Goal: Information Seeking & Learning: Find contact information

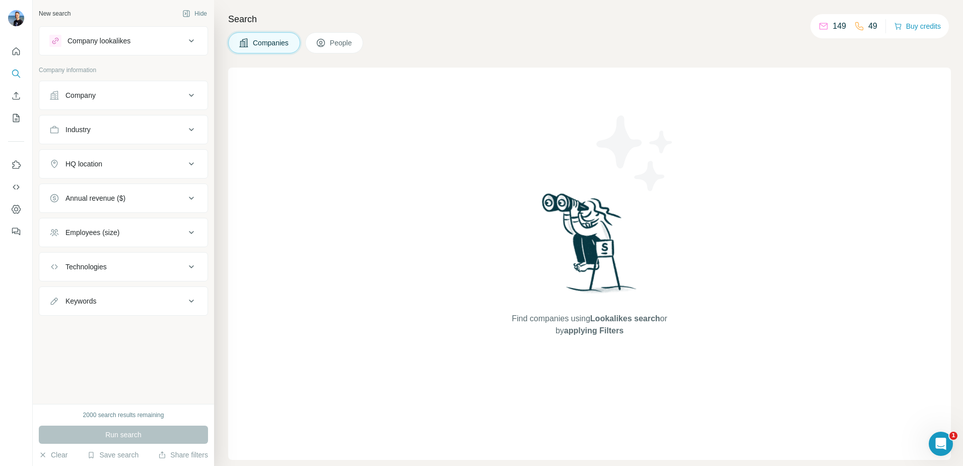
click at [110, 96] on div "Company" at bounding box center [117, 95] width 136 height 10
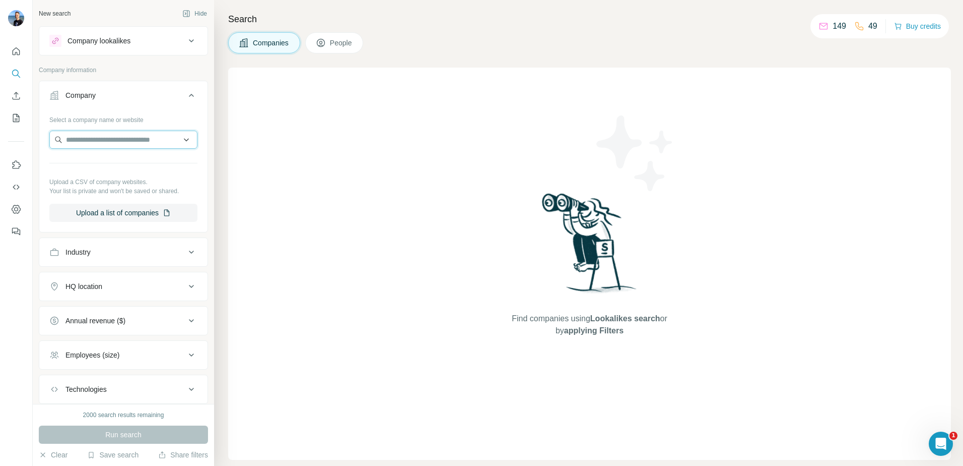
click at [98, 137] on input "text" at bounding box center [123, 140] width 148 height 18
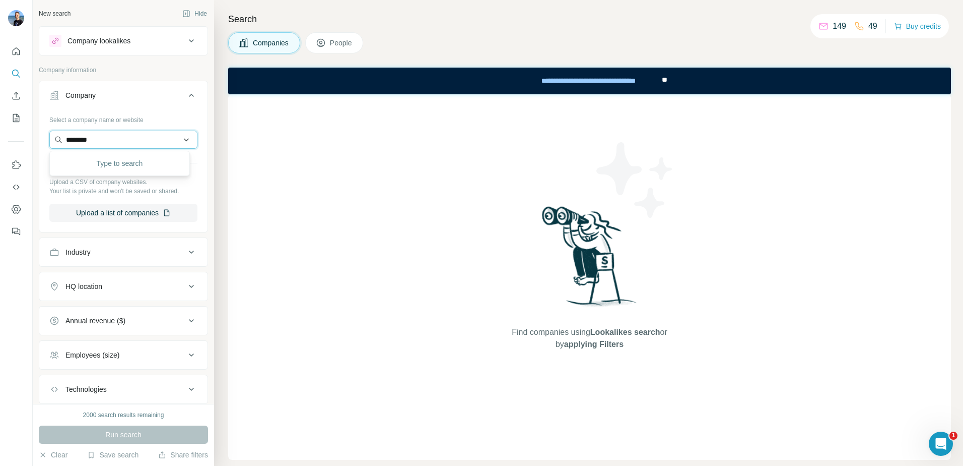
type input "********"
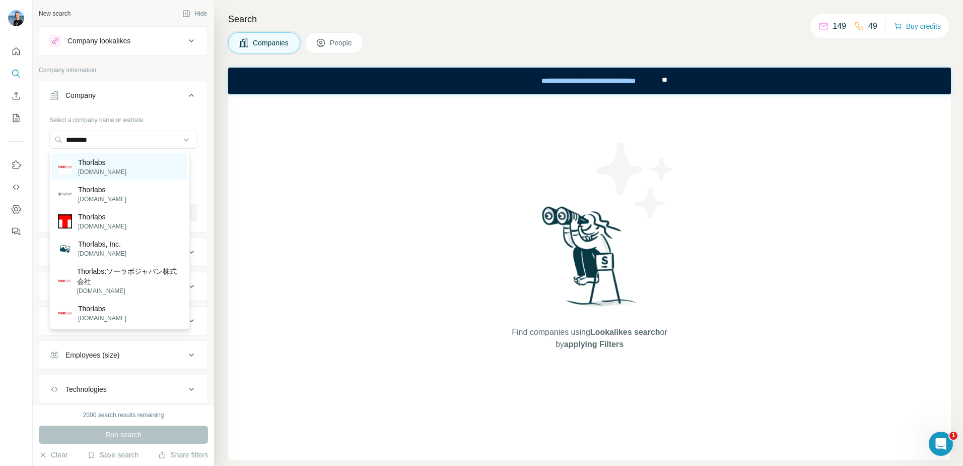
click at [105, 167] on p "[DOMAIN_NAME]" at bounding box center [102, 171] width 48 height 9
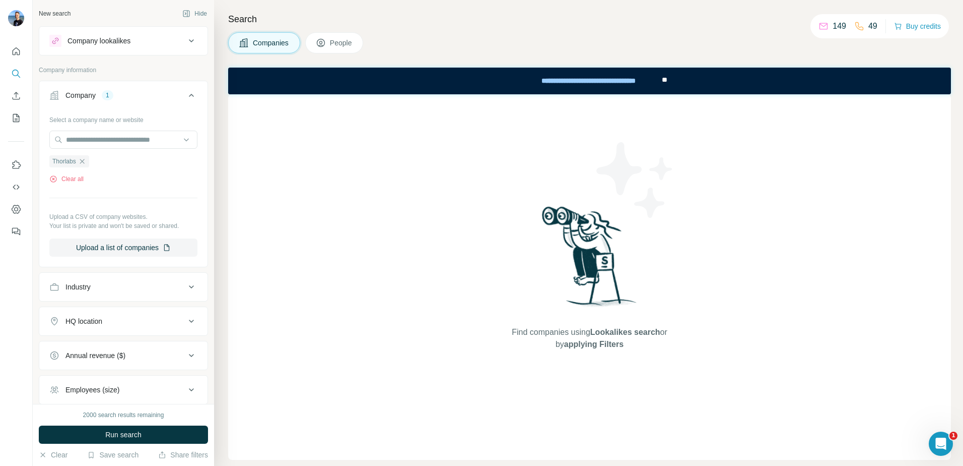
click at [134, 437] on span "Run search" at bounding box center [123, 434] width 36 height 10
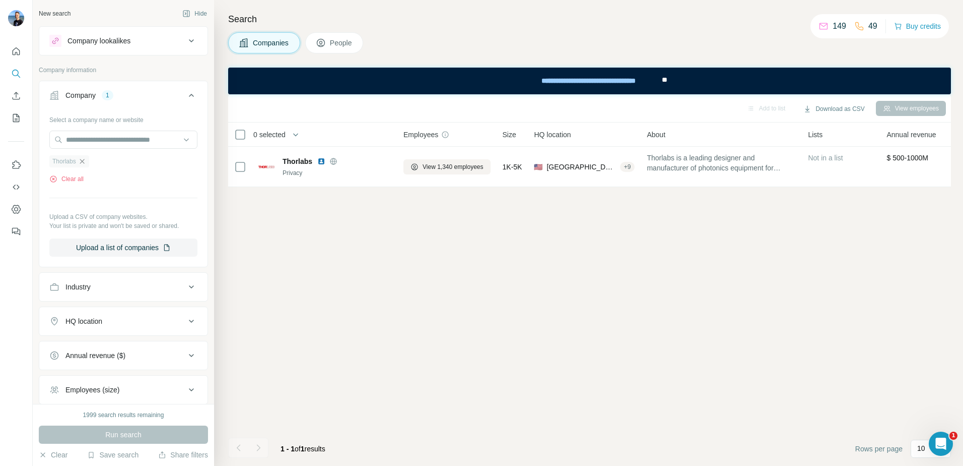
click at [80, 159] on icon "button" at bounding box center [82, 161] width 8 height 8
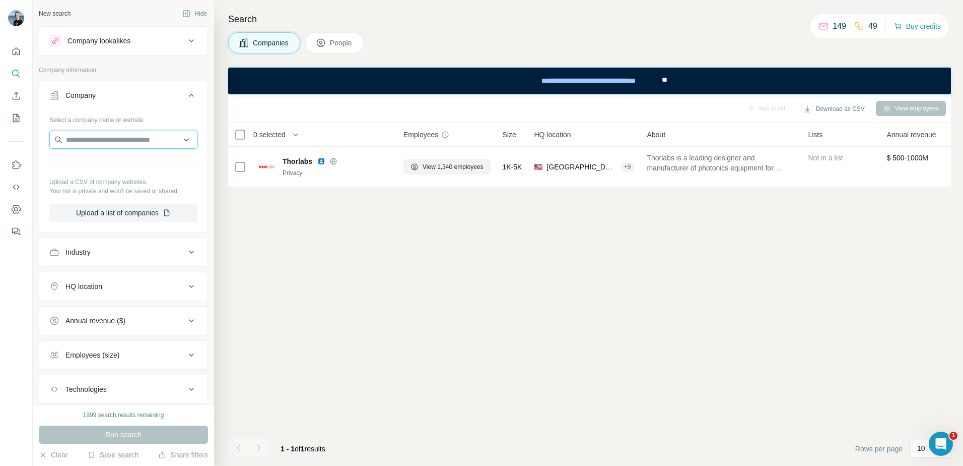
click at [80, 136] on input "text" at bounding box center [123, 140] width 148 height 18
paste input "**********"
type input "**********"
click at [102, 170] on p "[DOMAIN_NAME]" at bounding box center [102, 171] width 48 height 9
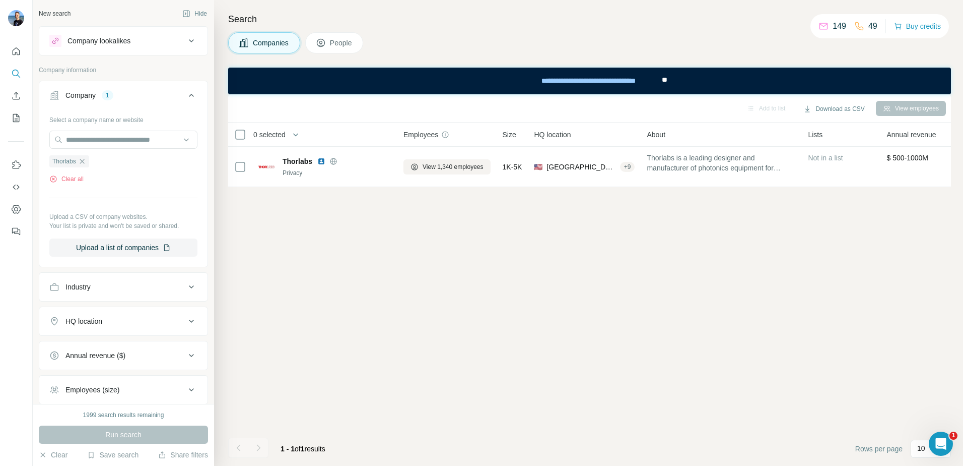
scroll to position [50, 0]
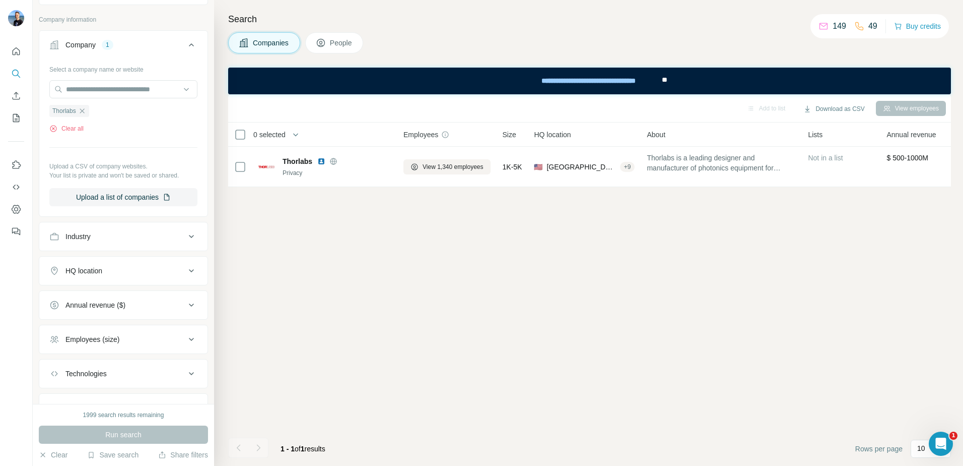
click at [172, 274] on div "HQ location" at bounding box center [117, 271] width 136 height 10
click at [105, 298] on input "text" at bounding box center [123, 296] width 148 height 18
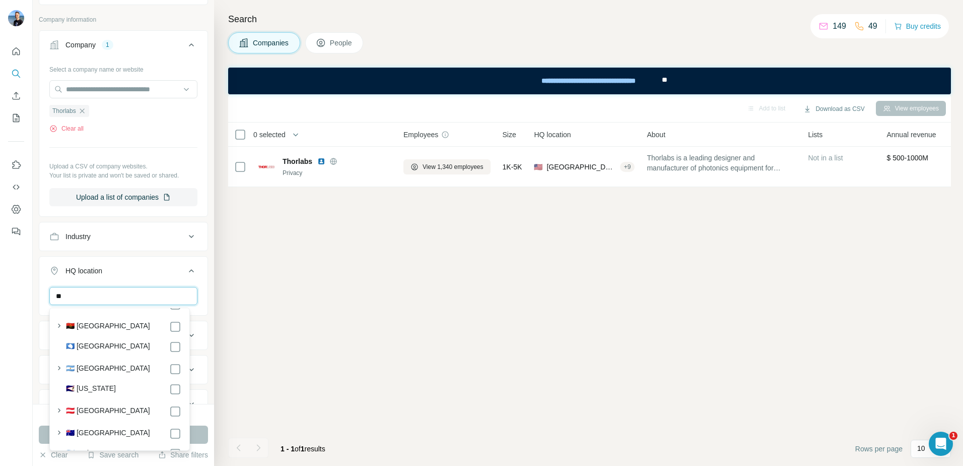
scroll to position [151, 0]
drag, startPoint x: 69, startPoint y: 291, endPoint x: 50, endPoint y: 294, distance: 19.0
click at [50, 294] on input "**" at bounding box center [123, 296] width 148 height 18
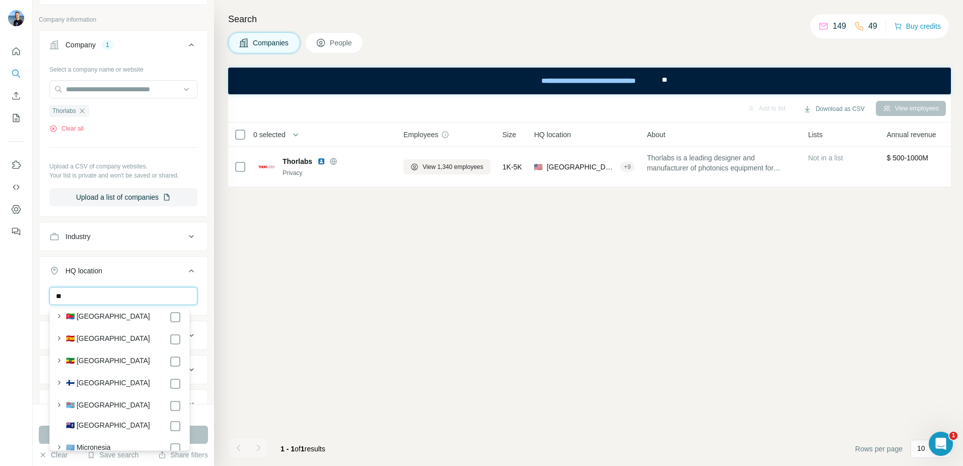
scroll to position [1461, 0]
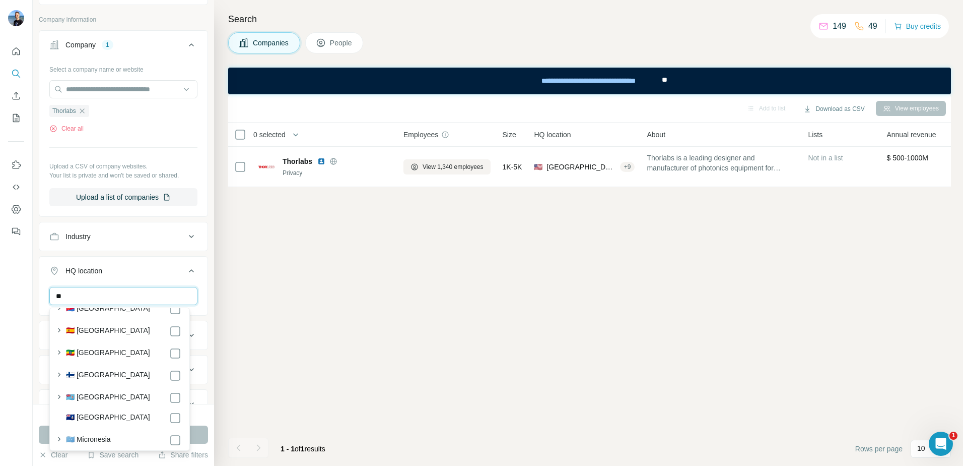
click at [72, 298] on input "**" at bounding box center [123, 296] width 148 height 18
type input "*"
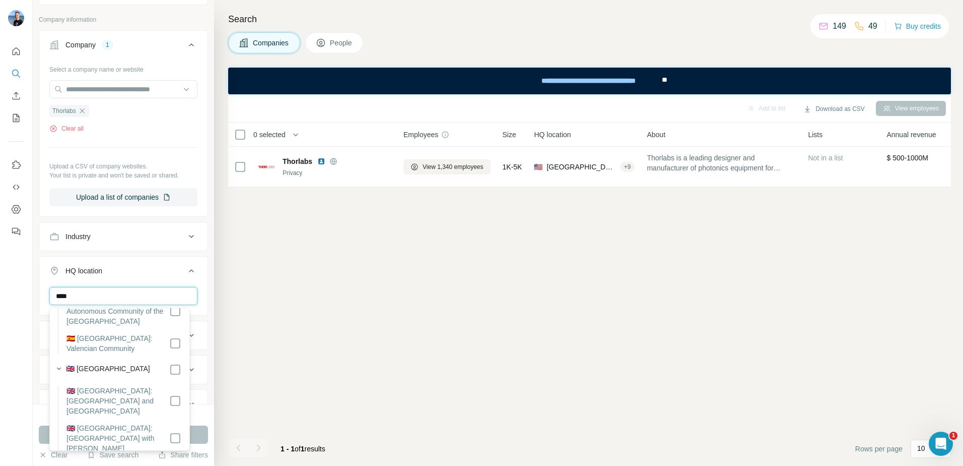
scroll to position [212, 0]
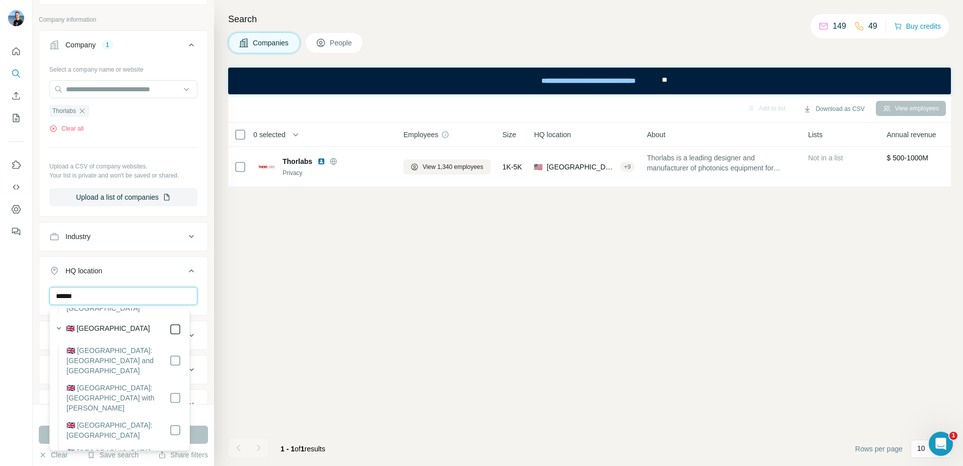
type input "******"
click at [34, 294] on div "New search Hide Company lookalikes Company information Company 1 Select a compa…" at bounding box center [123, 202] width 181 height 404
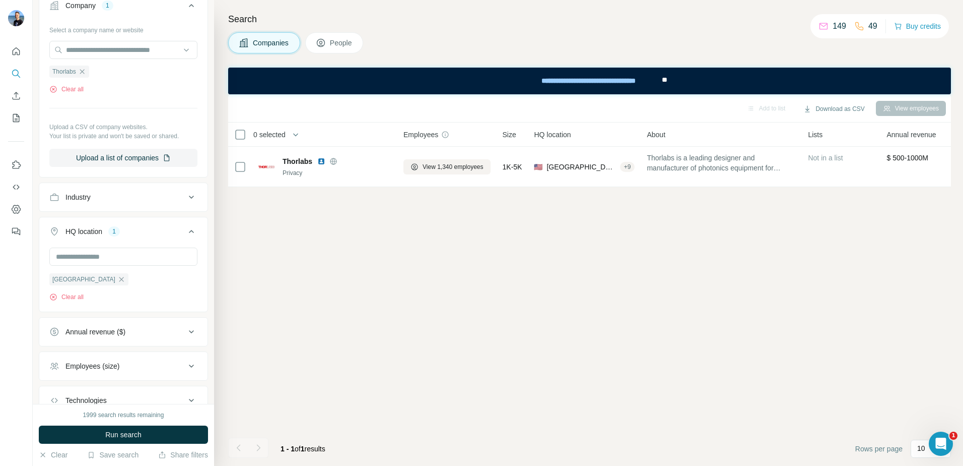
scroll to position [101, 0]
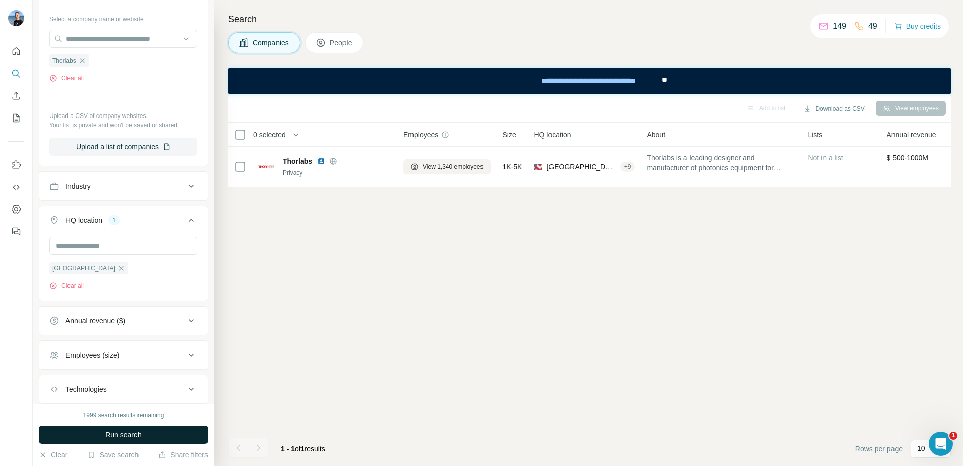
click at [144, 428] on button "Run search" at bounding box center [123, 434] width 169 height 18
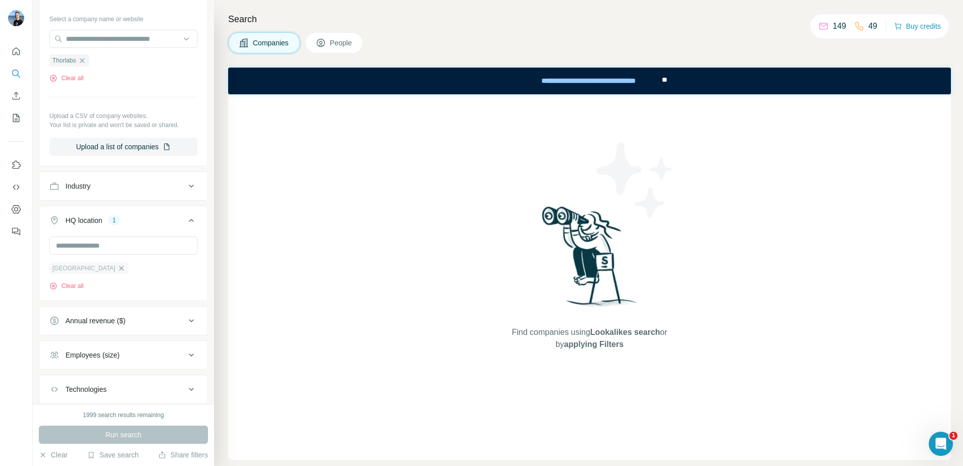
click at [117, 271] on icon "button" at bounding box center [121, 268] width 8 height 8
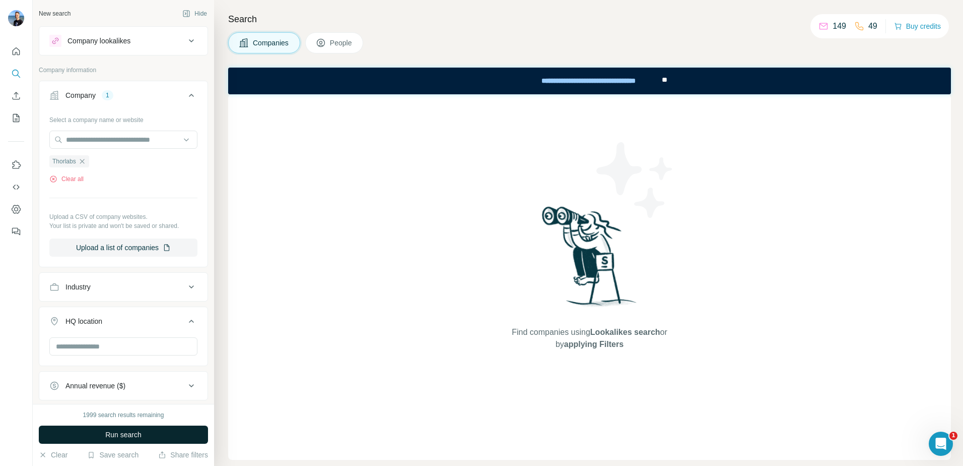
click at [151, 429] on button "Run search" at bounding box center [123, 434] width 169 height 18
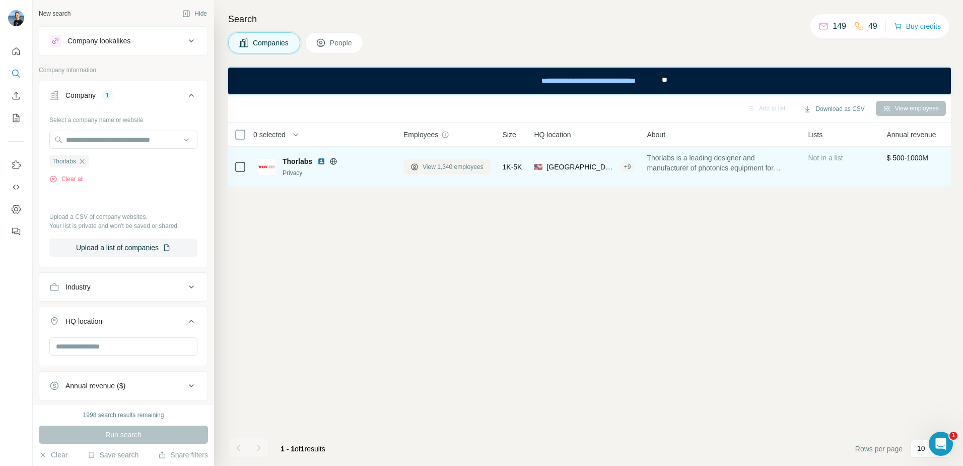
click at [431, 165] on span "View 1,340 employees" at bounding box center [453, 166] width 61 height 9
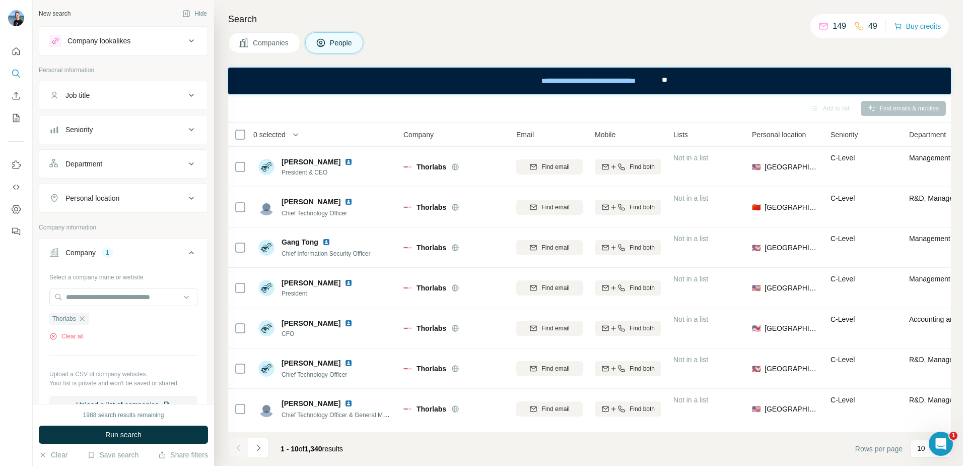
click at [185, 94] on icon at bounding box center [191, 95] width 12 height 12
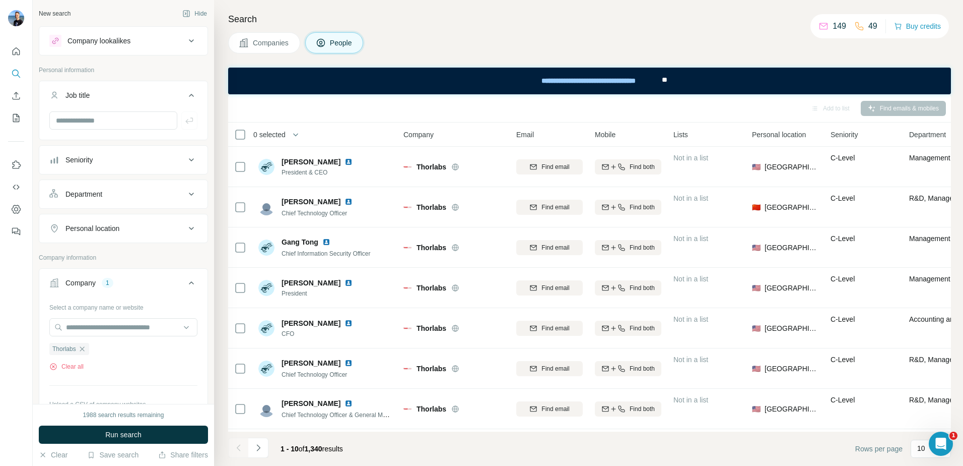
click at [162, 228] on div "Personal location" at bounding box center [117, 228] width 136 height 10
click at [144, 257] on input "text" at bounding box center [123, 253] width 148 height 18
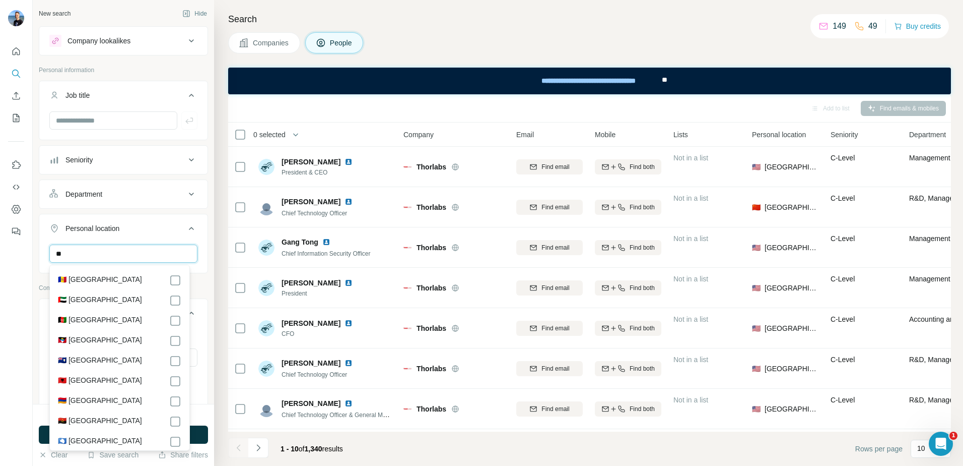
type input "*"
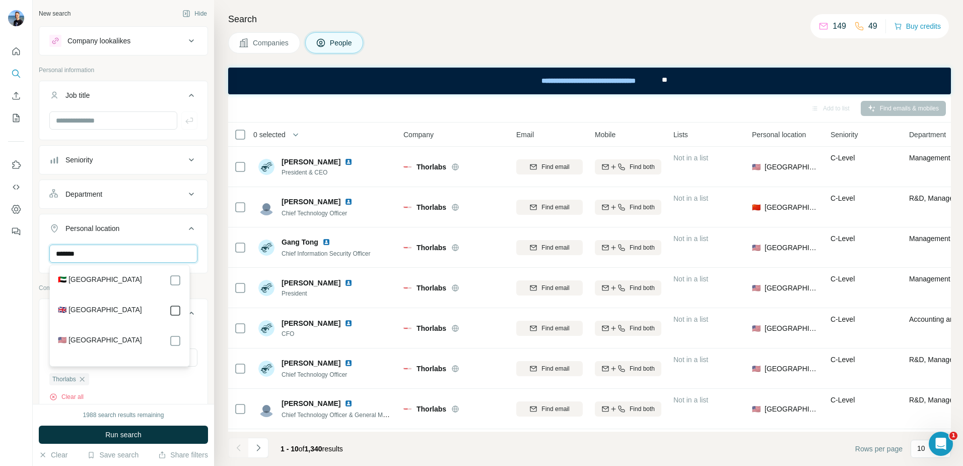
type input "******"
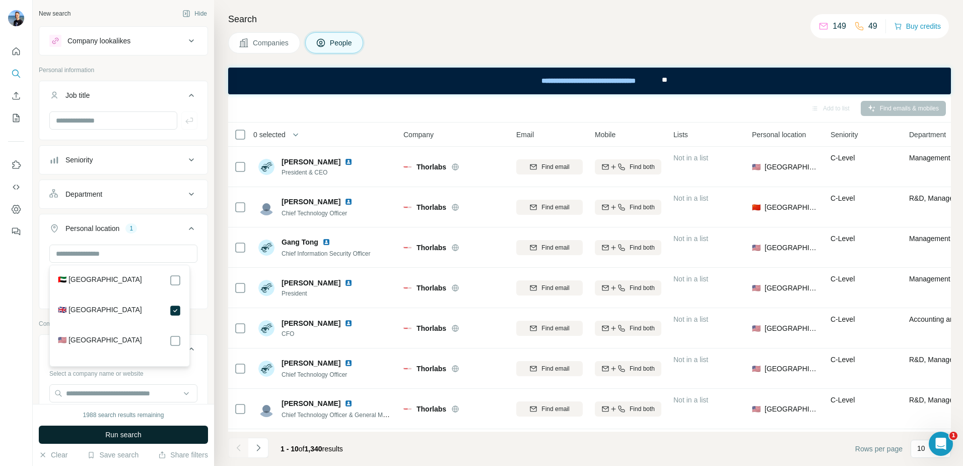
click at [148, 437] on button "Run search" at bounding box center [123, 434] width 169 height 18
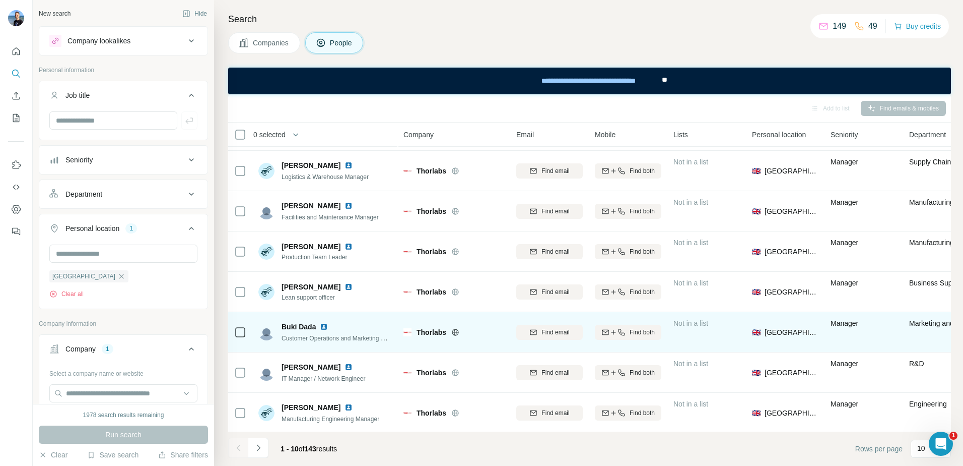
scroll to position [123, 0]
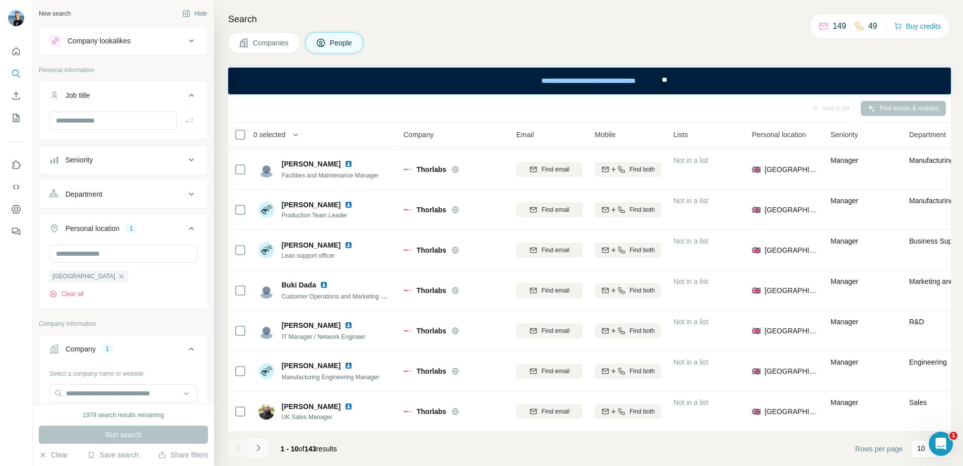
click at [258, 453] on button "Navigate to next page" at bounding box center [258, 447] width 20 height 20
click at [257, 451] on icon "Navigate to next page" at bounding box center [258, 447] width 10 height 10
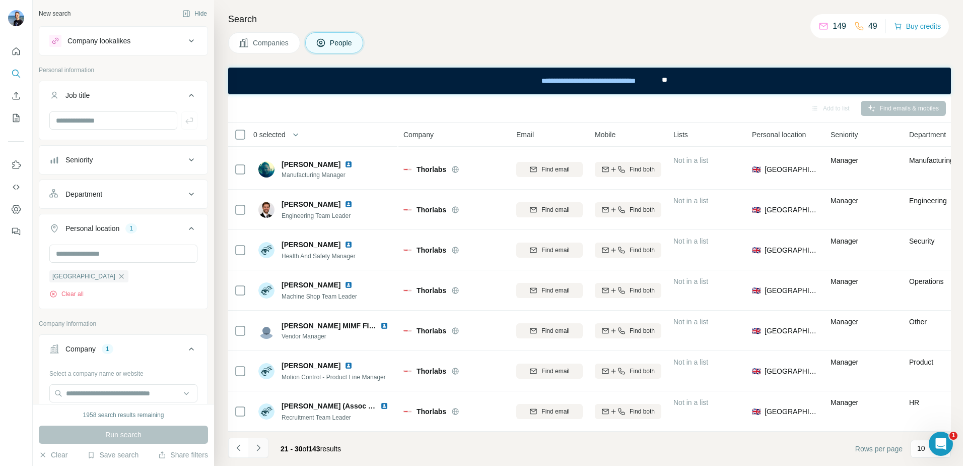
click at [258, 450] on icon "Navigate to next page" at bounding box center [258, 447] width 10 height 10
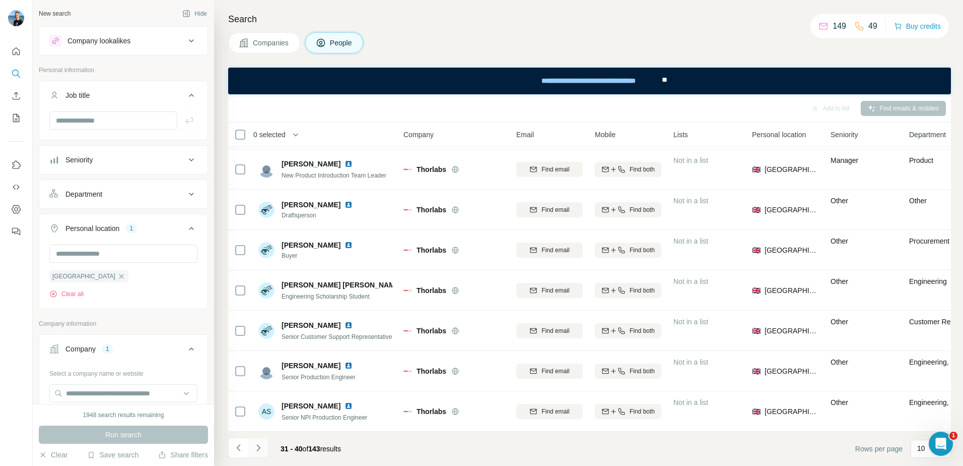
click at [261, 445] on icon "Navigate to next page" at bounding box center [258, 447] width 10 height 10
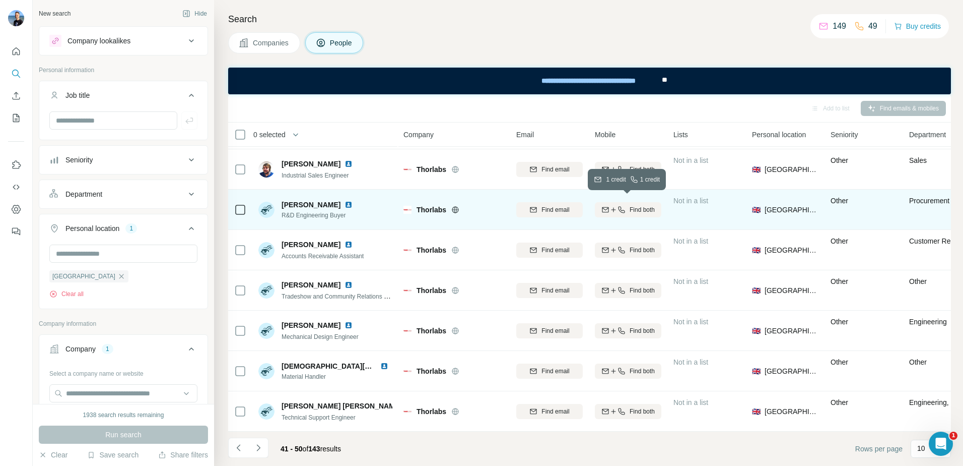
click at [623, 206] on icon "button" at bounding box center [622, 210] width 8 height 8
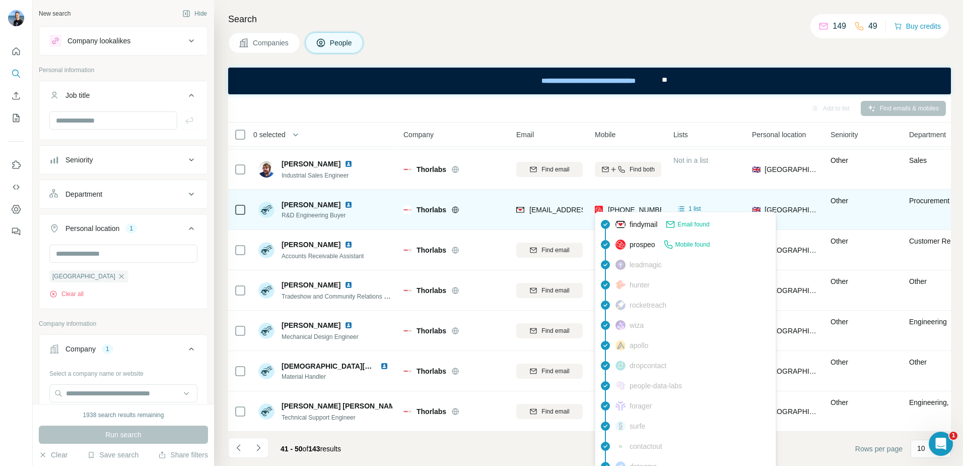
click at [633, 206] on span "[PHONE_NUMBER]" at bounding box center [639, 210] width 63 height 8
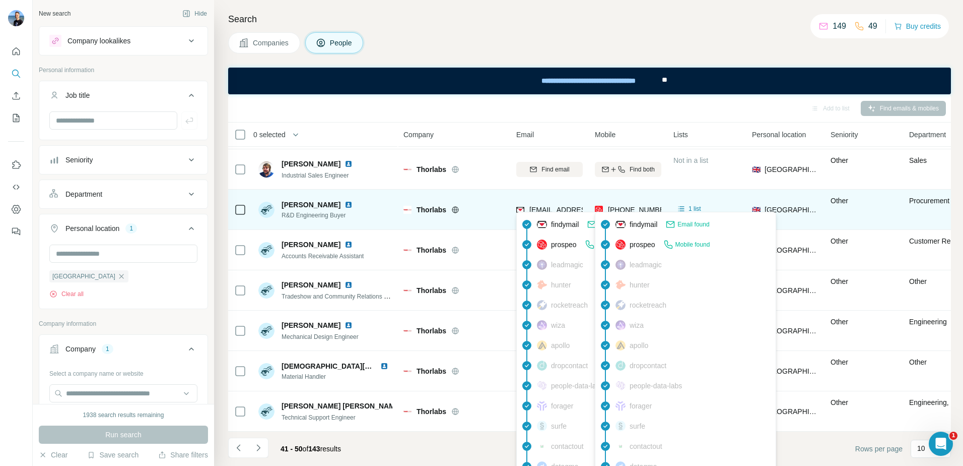
click at [561, 206] on span "[EMAIL_ADDRESS][DOMAIN_NAME]" at bounding box center [589, 210] width 119 height 8
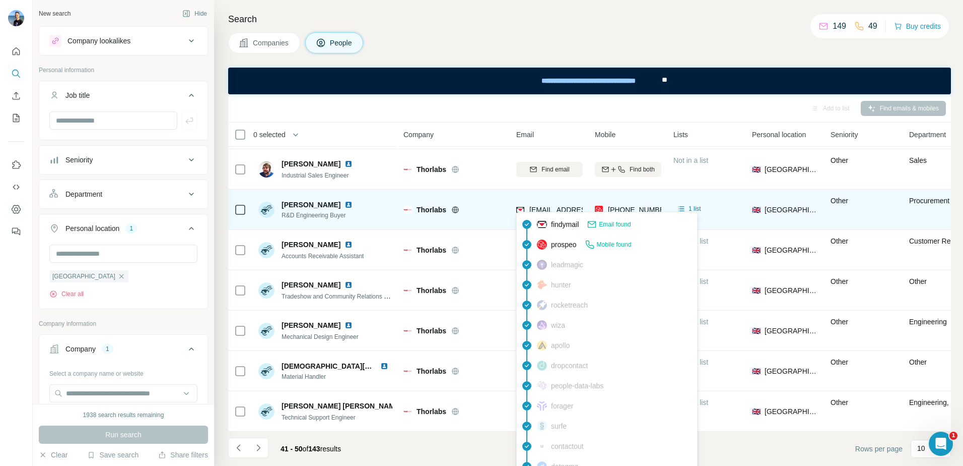
click at [561, 206] on span "[EMAIL_ADDRESS][DOMAIN_NAME]" at bounding box center [589, 210] width 119 height 8
copy span "bhaywood"
click at [563, 206] on span "[EMAIL_ADDRESS][DOMAIN_NAME]" at bounding box center [589, 210] width 119 height 8
click at [522, 205] on img at bounding box center [520, 210] width 8 height 10
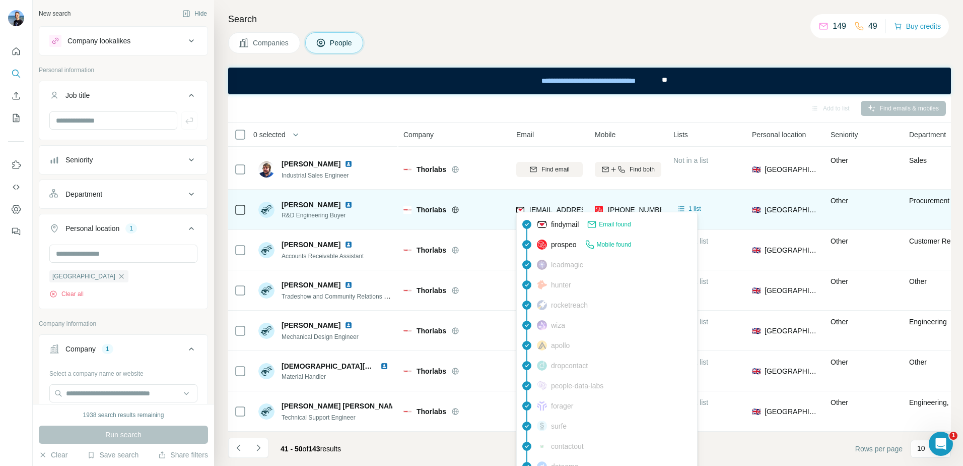
click at [307, 201] on span "[PERSON_NAME]" at bounding box center [311, 205] width 59 height 10
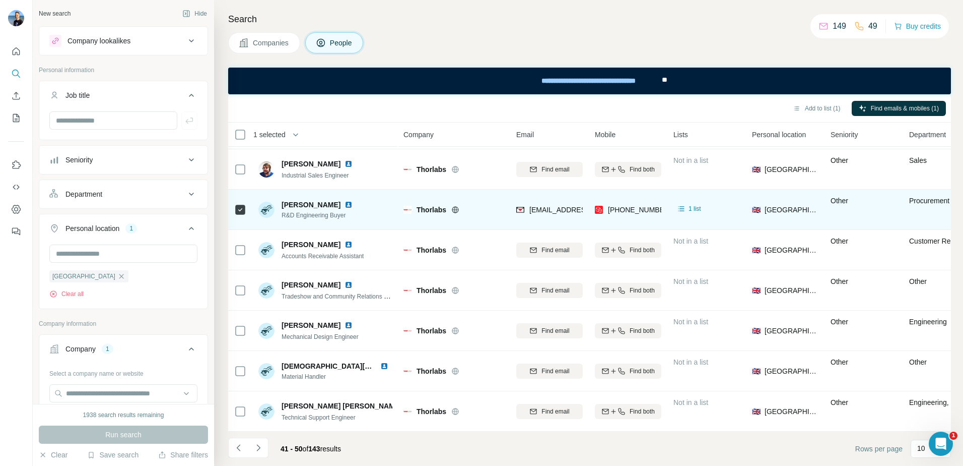
click at [307, 211] on span "R&D Engineering Buyer" at bounding box center [319, 215] width 75 height 9
click at [350, 201] on img at bounding box center [349, 205] width 8 height 8
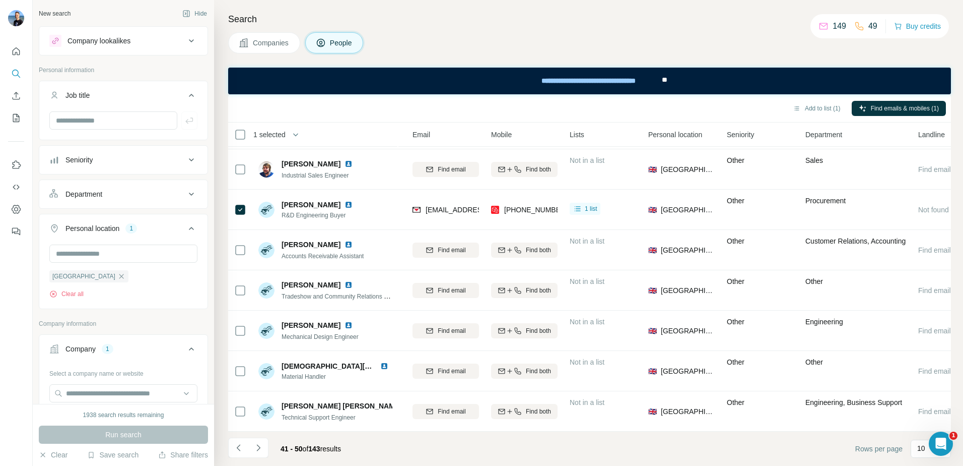
scroll to position [123, 149]
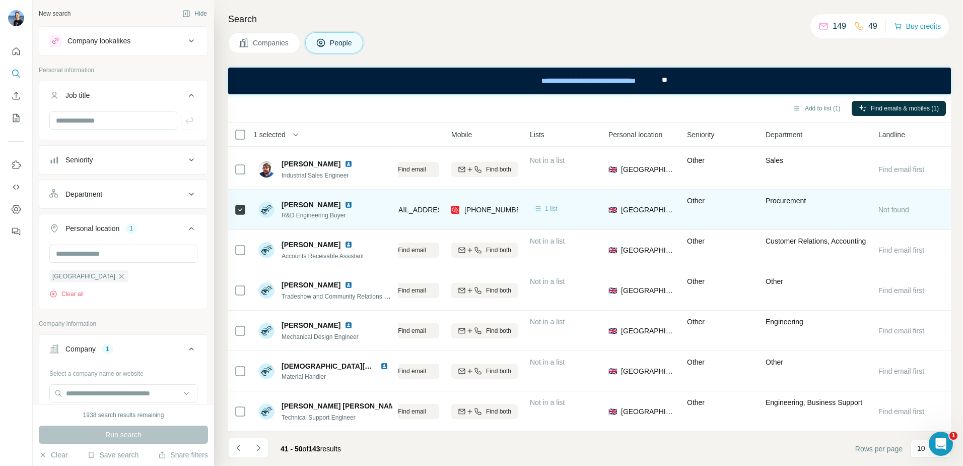
click at [548, 204] on span "1 list" at bounding box center [551, 208] width 13 height 9
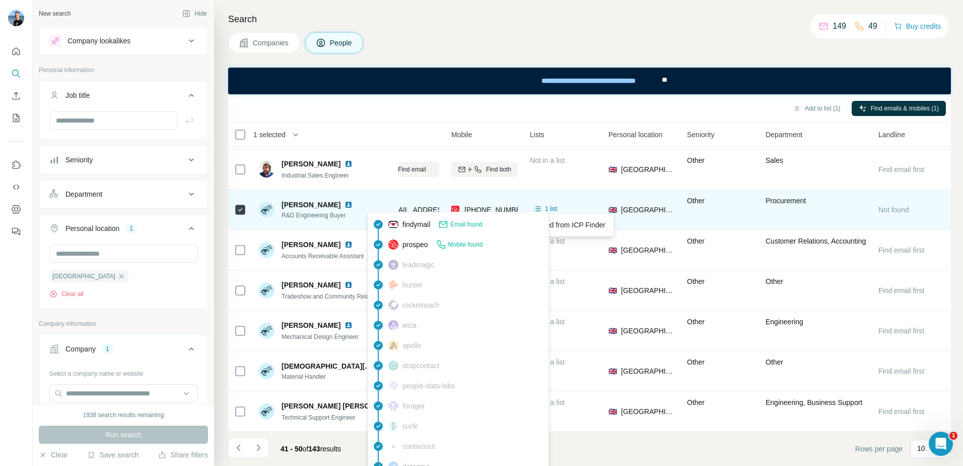
click at [415, 206] on span "[EMAIL_ADDRESS][DOMAIN_NAME]" at bounding box center [445, 210] width 119 height 8
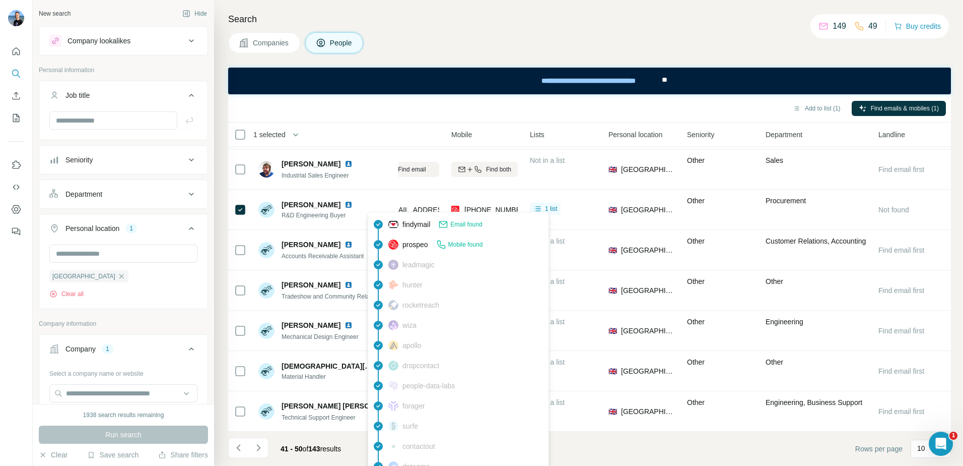
click at [465, 226] on span "Email found" at bounding box center [466, 224] width 32 height 9
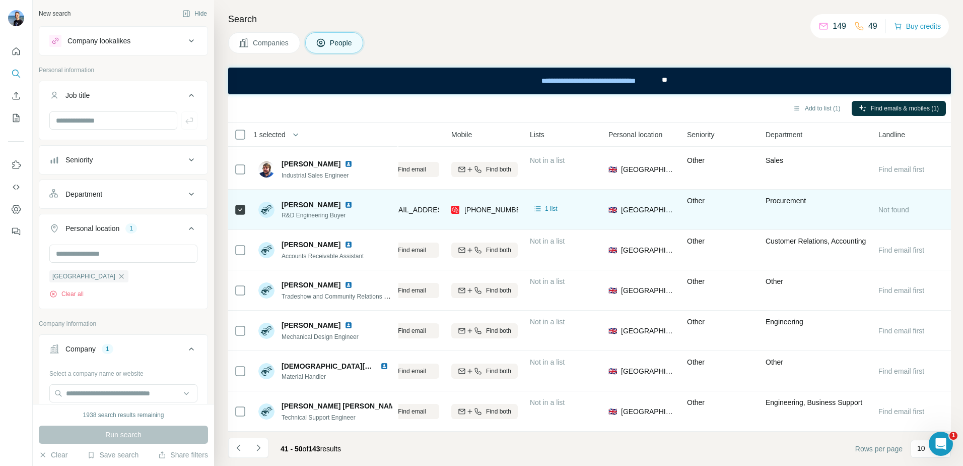
click at [316, 200] on span "[PERSON_NAME]" at bounding box center [311, 205] width 59 height 10
drag, startPoint x: 316, startPoint y: 200, endPoint x: 269, endPoint y: 206, distance: 47.7
click at [269, 206] on img at bounding box center [266, 210] width 16 height 16
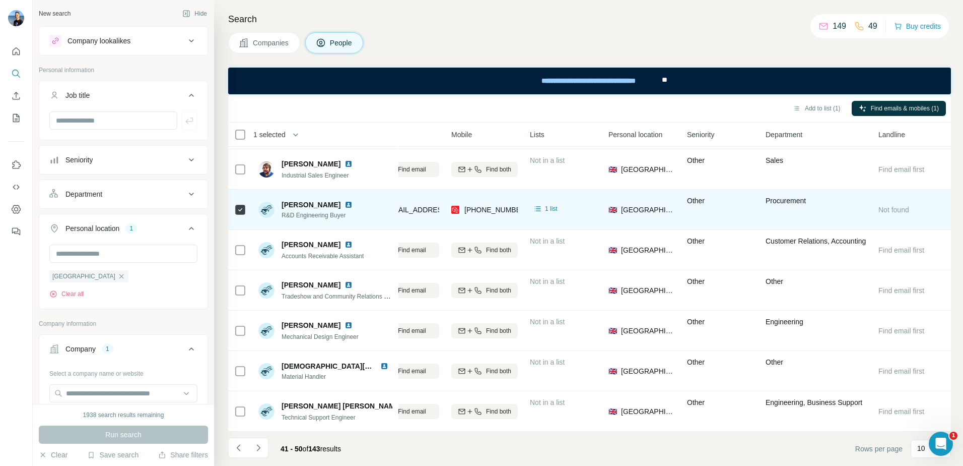
drag, startPoint x: 287, startPoint y: 152, endPoint x: 584, endPoint y: 221, distance: 305.1
click at [583, 210] on div "1 list" at bounding box center [563, 210] width 67 height 28
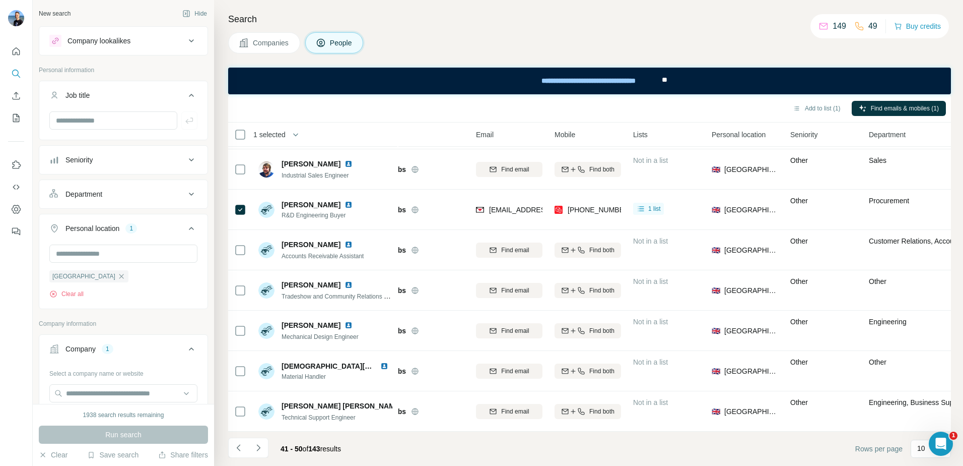
scroll to position [123, 0]
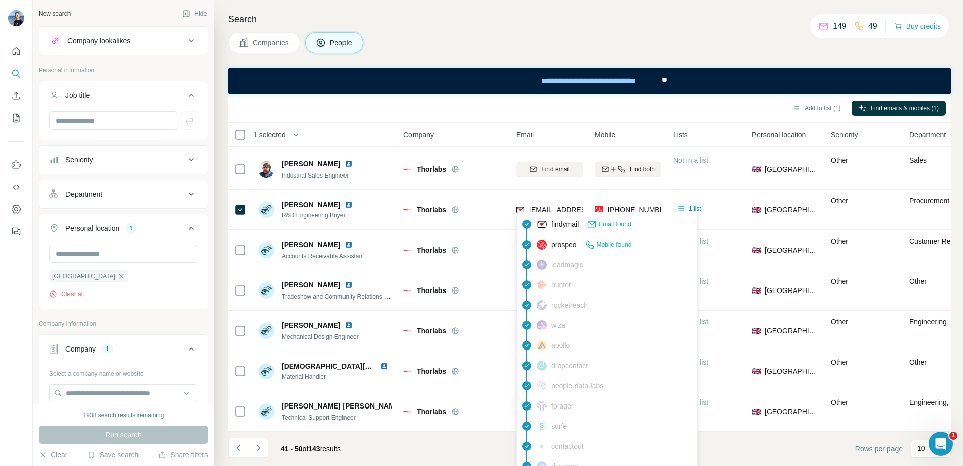
click at [604, 221] on span "Email found" at bounding box center [615, 224] width 32 height 9
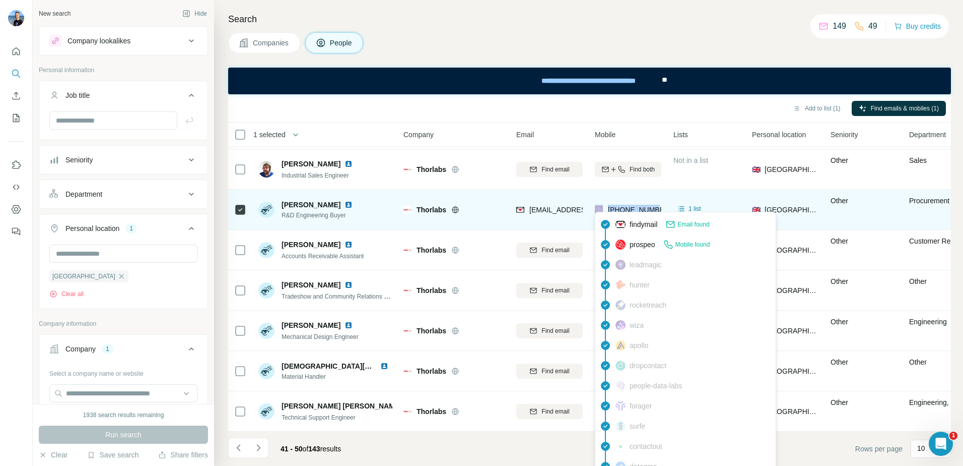
drag, startPoint x: 592, startPoint y: 204, endPoint x: 656, endPoint y: 209, distance: 64.7
click at [656, 209] on td "[PHONE_NUMBER]" at bounding box center [628, 209] width 79 height 40
click at [555, 214] on div "[EMAIL_ADDRESS][DOMAIN_NAME]" at bounding box center [549, 210] width 67 height 28
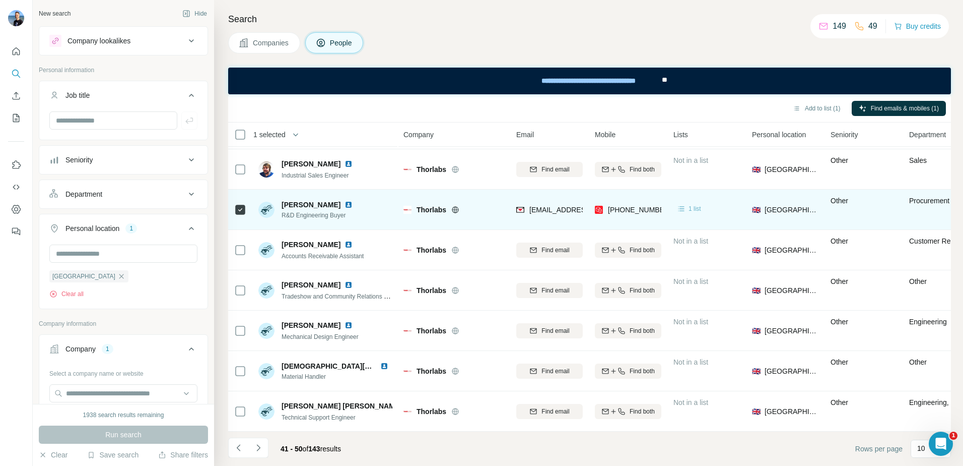
click at [690, 204] on span "1 list" at bounding box center [695, 208] width 13 height 9
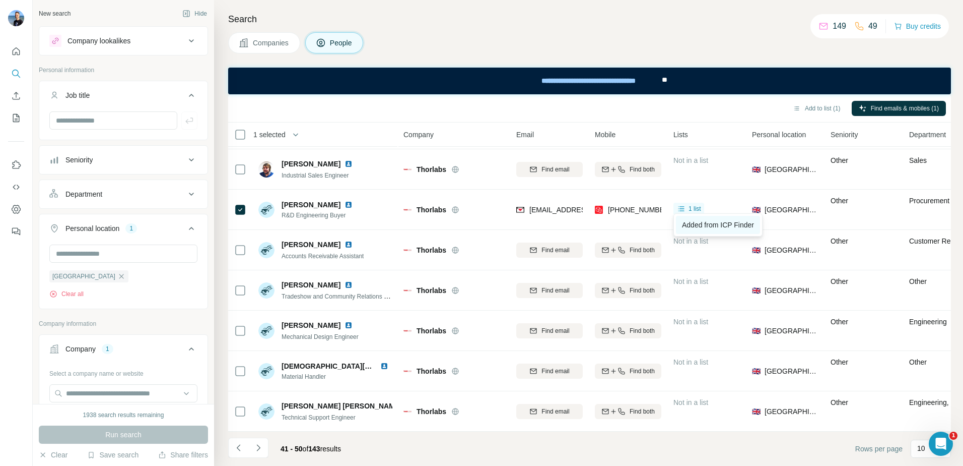
click at [706, 224] on span "Added from ICP Finder" at bounding box center [718, 225] width 72 height 8
click at [259, 447] on icon "Navigate to next page" at bounding box center [258, 447] width 10 height 10
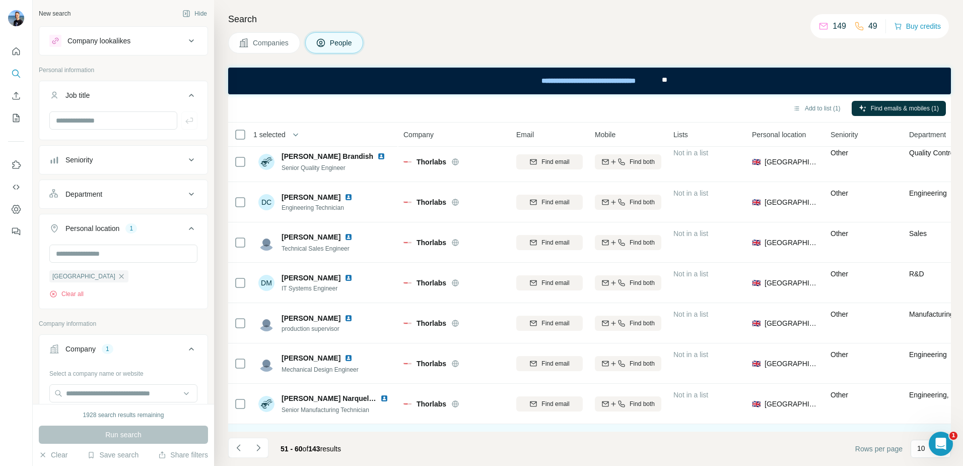
scroll to position [0, 0]
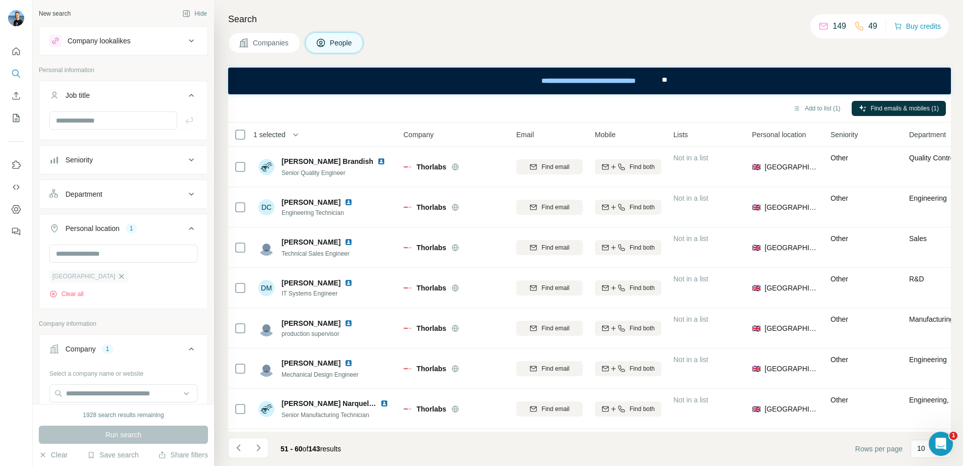
click at [117, 274] on icon "button" at bounding box center [121, 276] width 8 height 8
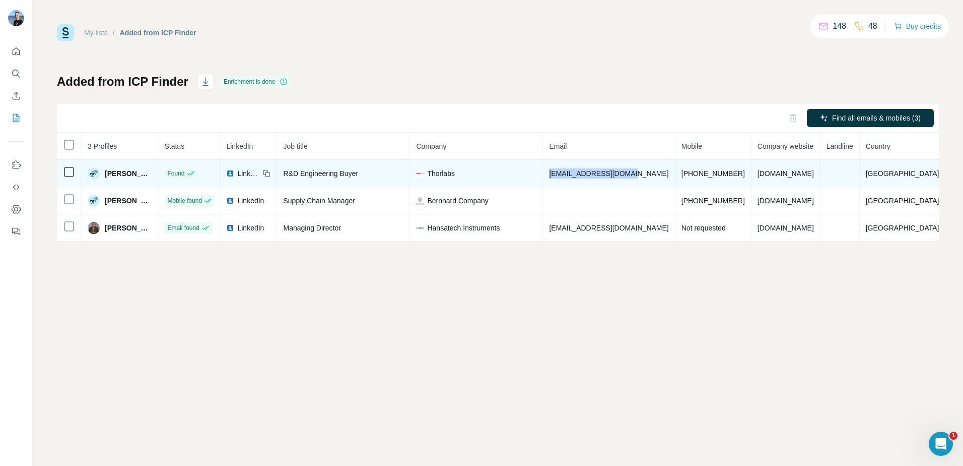
drag, startPoint x: 642, startPoint y: 172, endPoint x: 548, endPoint y: 175, distance: 94.3
click at [548, 175] on td "bhaywood@thorlabs.com" at bounding box center [609, 173] width 132 height 27
drag, startPoint x: 548, startPoint y: 175, endPoint x: 566, endPoint y: 174, distance: 18.2
copy span "bhaywood@thorlabs.com"
drag, startPoint x: 730, startPoint y: 172, endPoint x: 672, endPoint y: 172, distance: 57.4
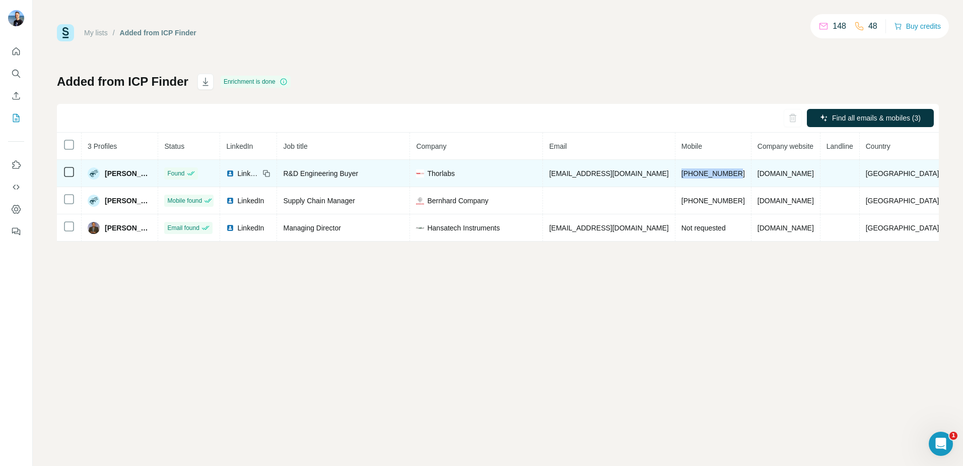
click at [676, 172] on td "+447926243850" at bounding box center [714, 173] width 76 height 27
drag, startPoint x: 672, startPoint y: 172, endPoint x: 693, endPoint y: 171, distance: 21.2
copy span "+447926243850"
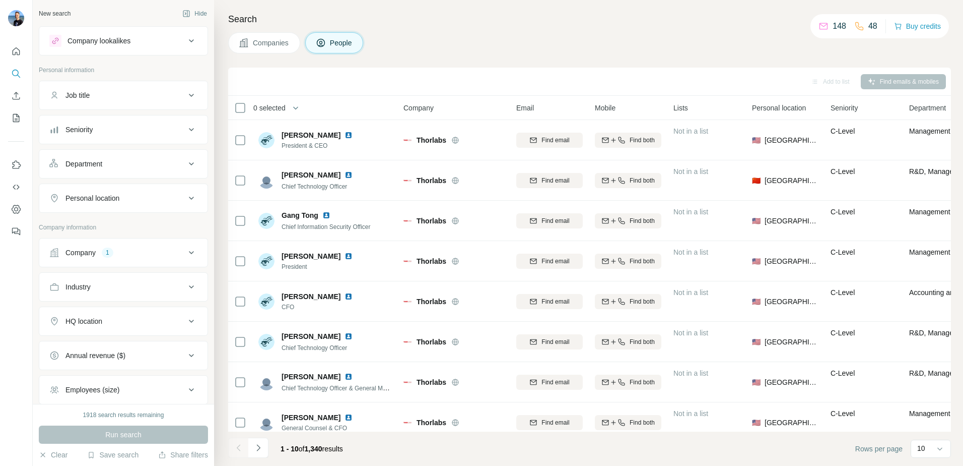
click at [185, 256] on icon at bounding box center [191, 252] width 12 height 12
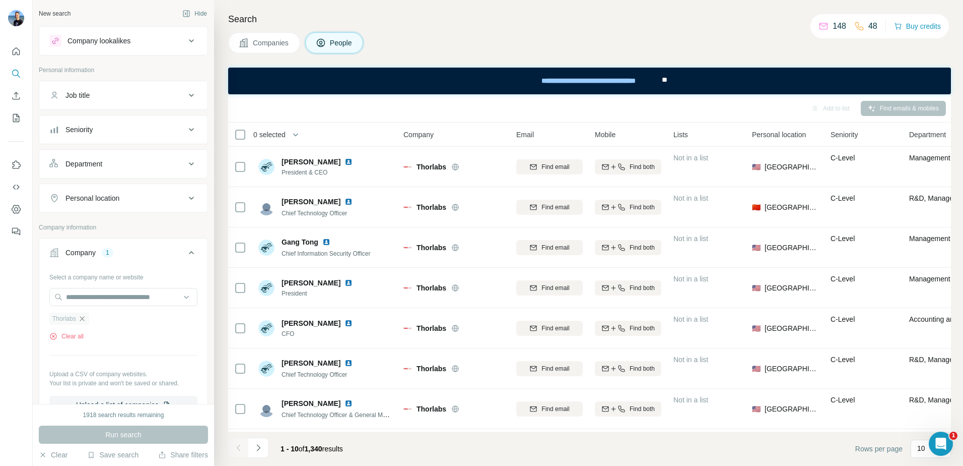
click at [85, 319] on icon "button" at bounding box center [82, 318] width 8 height 8
click at [84, 294] on input "text" at bounding box center [123, 297] width 148 height 18
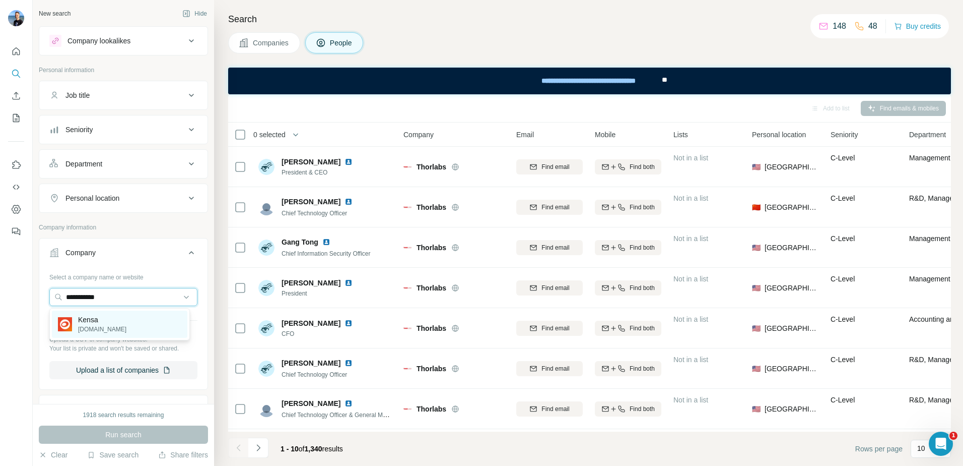
type input "**********"
click at [84, 322] on p "Kensa" at bounding box center [102, 319] width 48 height 10
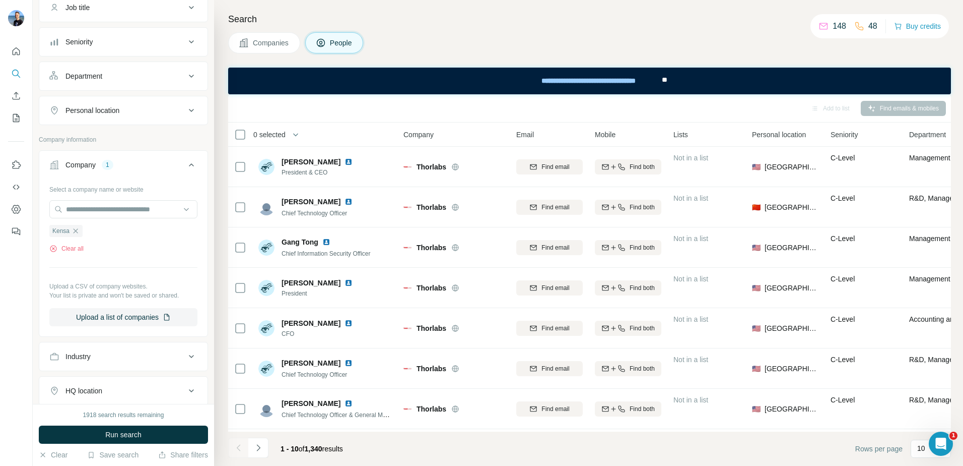
scroll to position [50, 0]
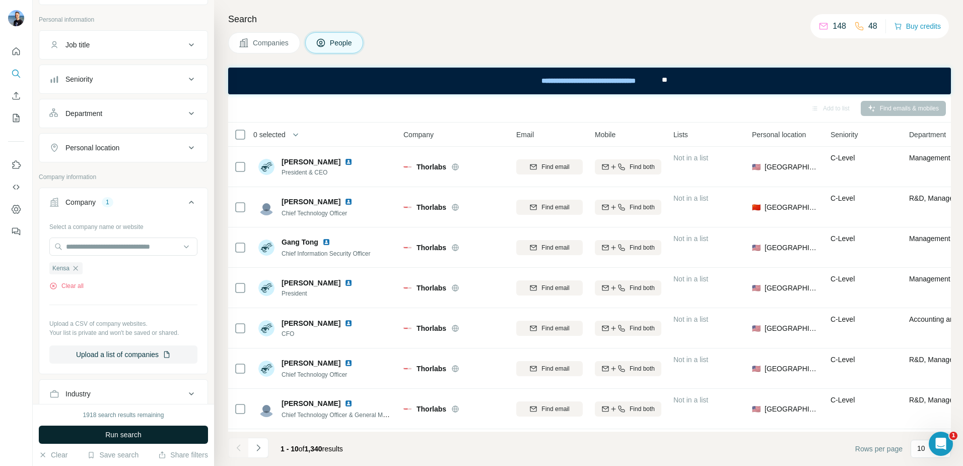
click at [133, 433] on span "Run search" at bounding box center [123, 434] width 36 height 10
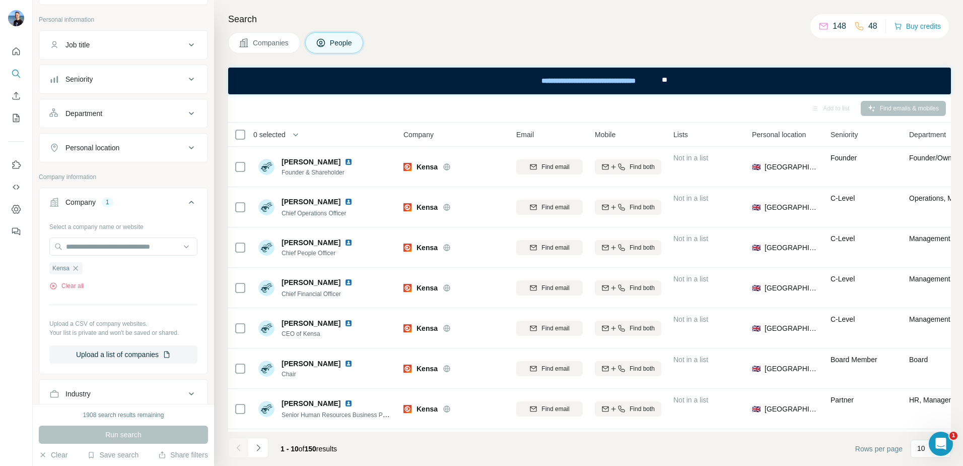
click at [166, 146] on div "Personal location" at bounding box center [117, 148] width 136 height 10
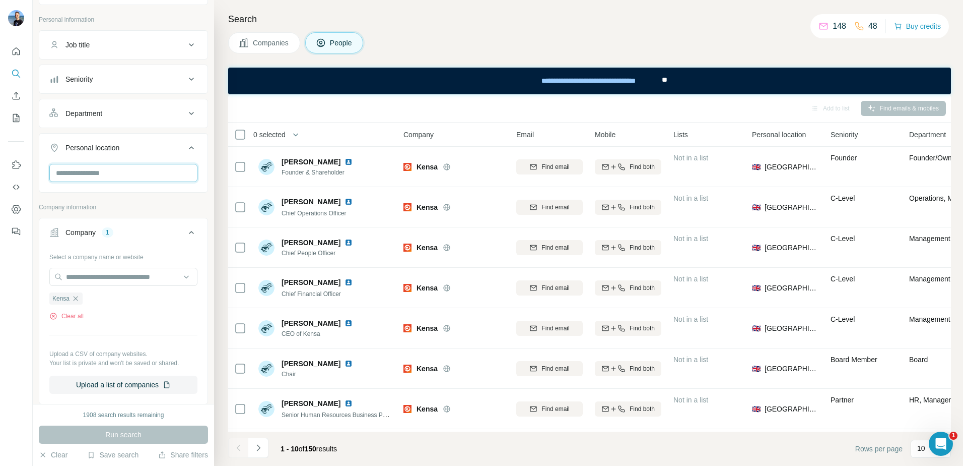
click at [104, 174] on input "text" at bounding box center [123, 173] width 148 height 18
type input "******"
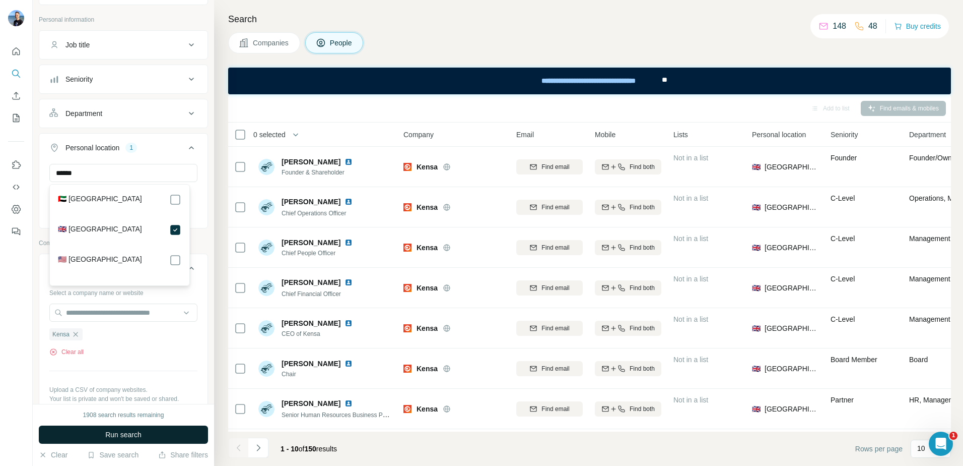
click at [112, 431] on span "Run search" at bounding box center [123, 434] width 36 height 10
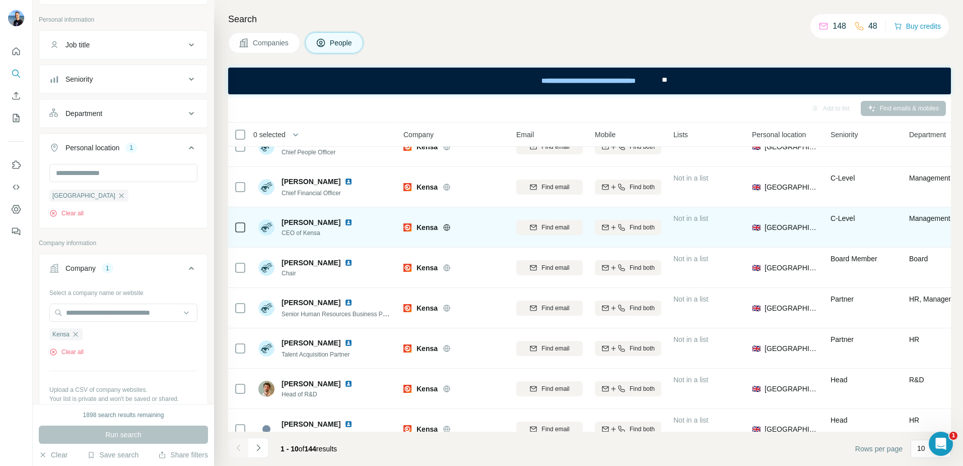
scroll to position [123, 0]
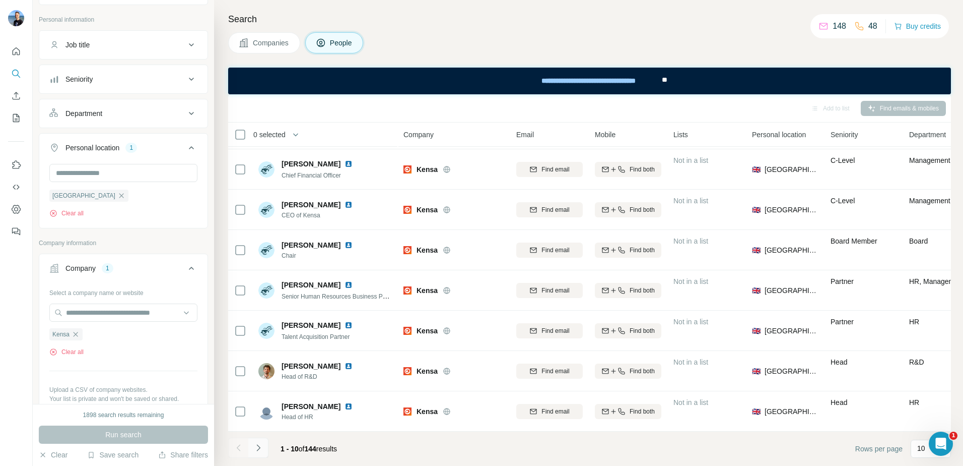
click at [258, 451] on icon "Navigate to next page" at bounding box center [258, 447] width 10 height 10
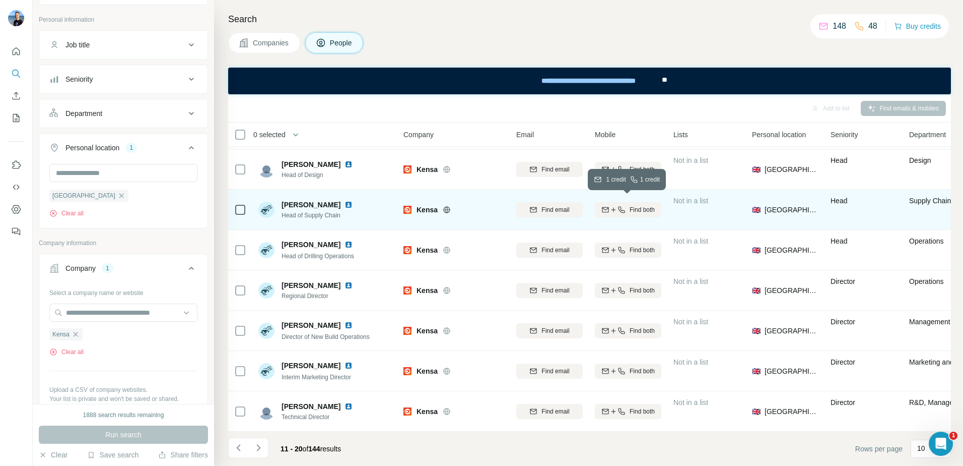
click at [627, 207] on div "Find both" at bounding box center [628, 209] width 67 height 9
click at [77, 333] on icon "button" at bounding box center [76, 334] width 8 height 8
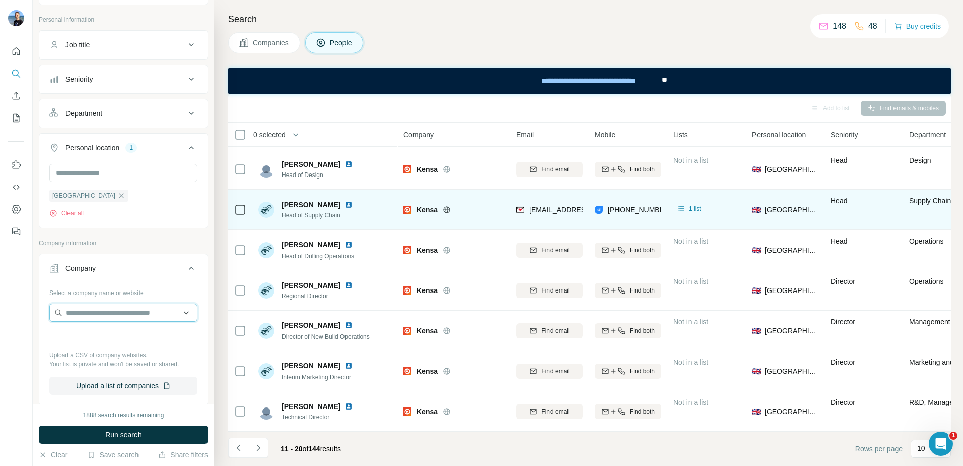
click at [83, 318] on input "text" at bounding box center [123, 312] width 148 height 18
paste input "**********"
type input "**********"
click at [103, 340] on p "HoxtonAi" at bounding box center [92, 336] width 29 height 10
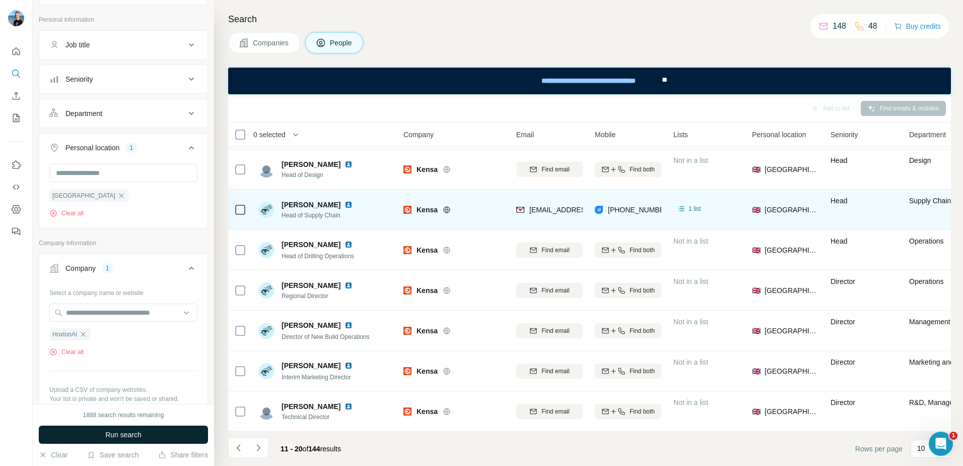
click at [112, 434] on span "Run search" at bounding box center [123, 434] width 36 height 10
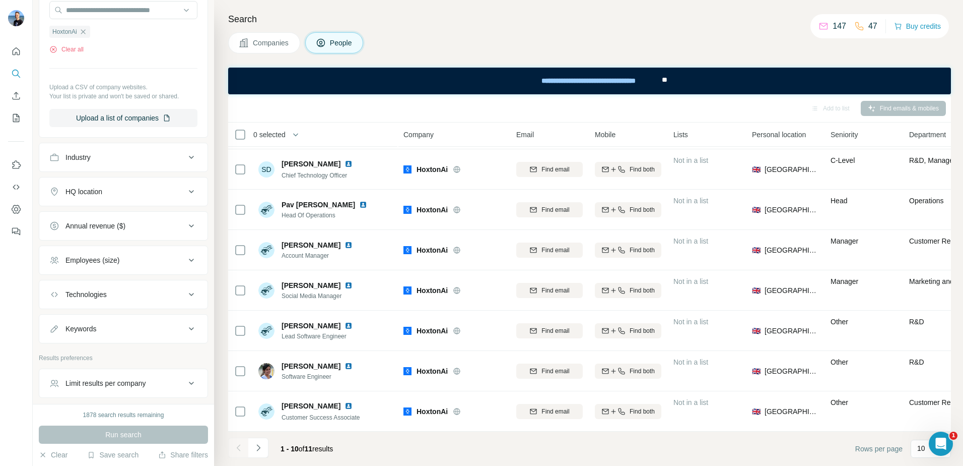
scroll to position [394, 0]
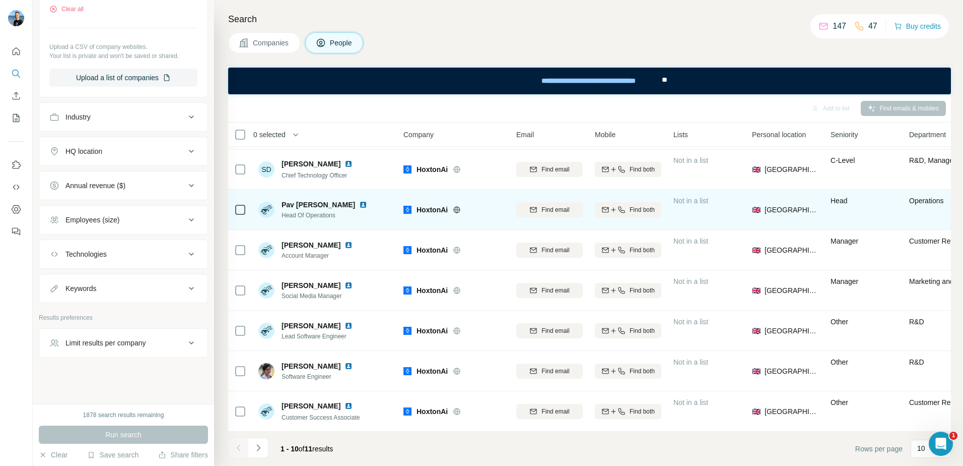
click at [359, 201] on img at bounding box center [363, 205] width 8 height 8
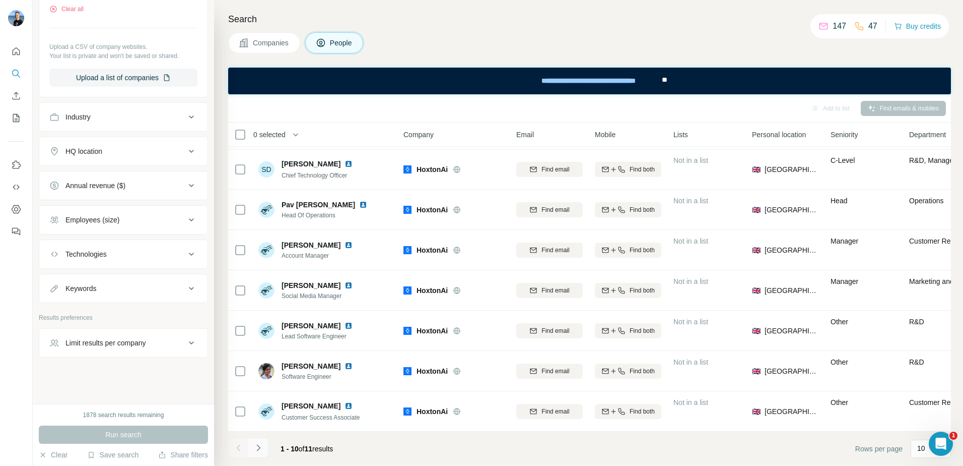
click at [261, 448] on icon "Navigate to next page" at bounding box center [258, 447] width 10 height 10
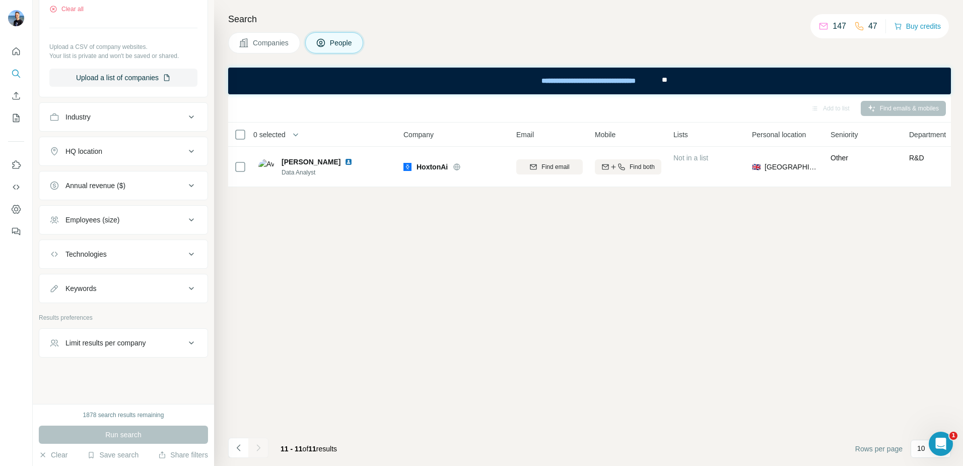
scroll to position [0, 0]
click at [244, 448] on button "Navigate to previous page" at bounding box center [238, 447] width 20 height 20
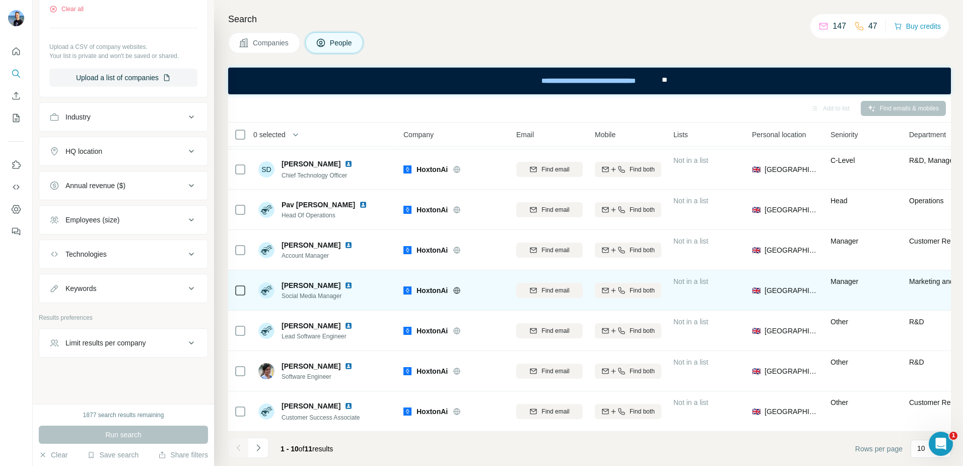
scroll to position [73, 0]
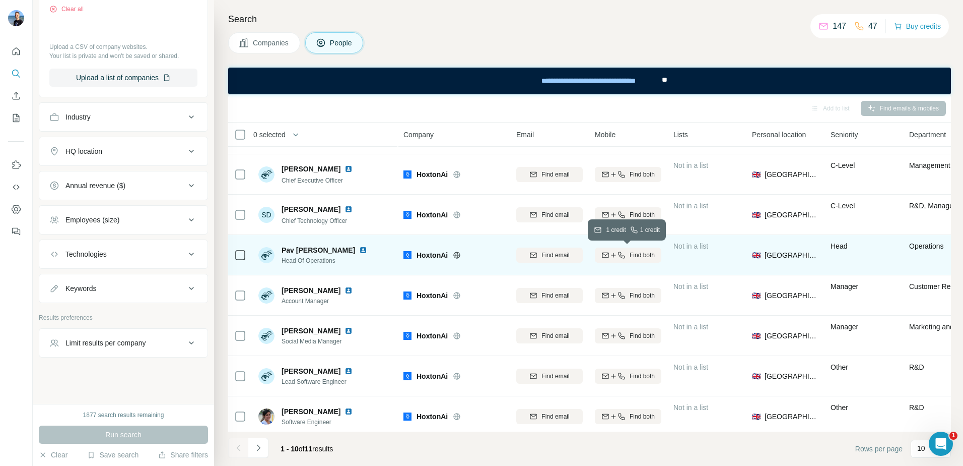
click at [618, 255] on icon "button" at bounding box center [622, 255] width 8 height 8
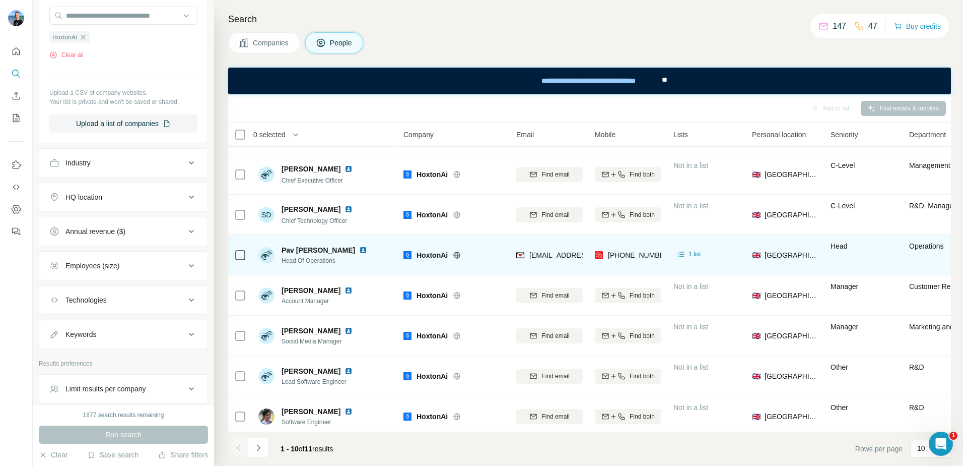
scroll to position [293, 0]
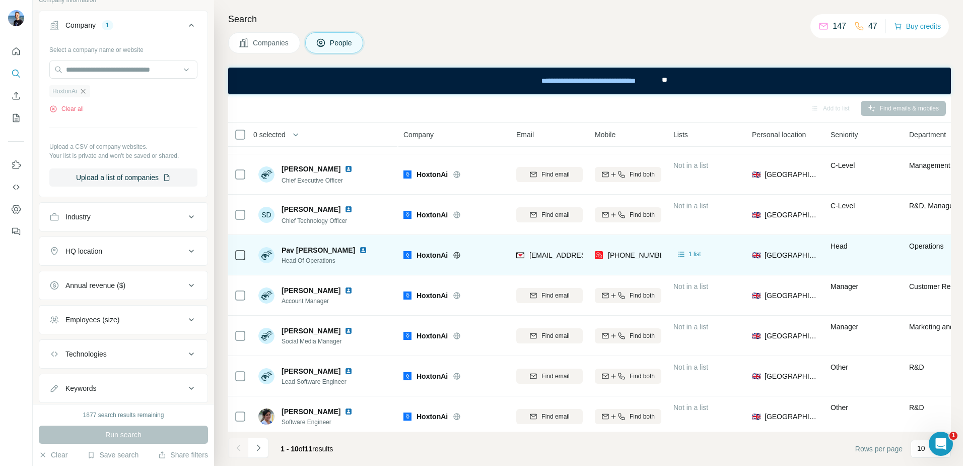
click at [84, 91] on icon "button" at bounding box center [83, 91] width 8 height 8
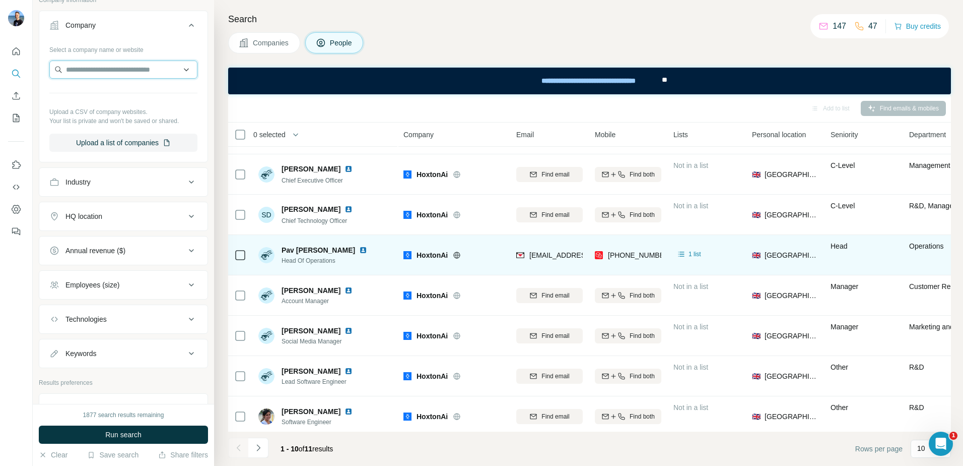
click at [79, 72] on input "text" at bounding box center [123, 69] width 148 height 18
paste input "**********"
type input "**********"
click at [123, 106] on p "[DOMAIN_NAME]" at bounding box center [106, 102] width 56 height 9
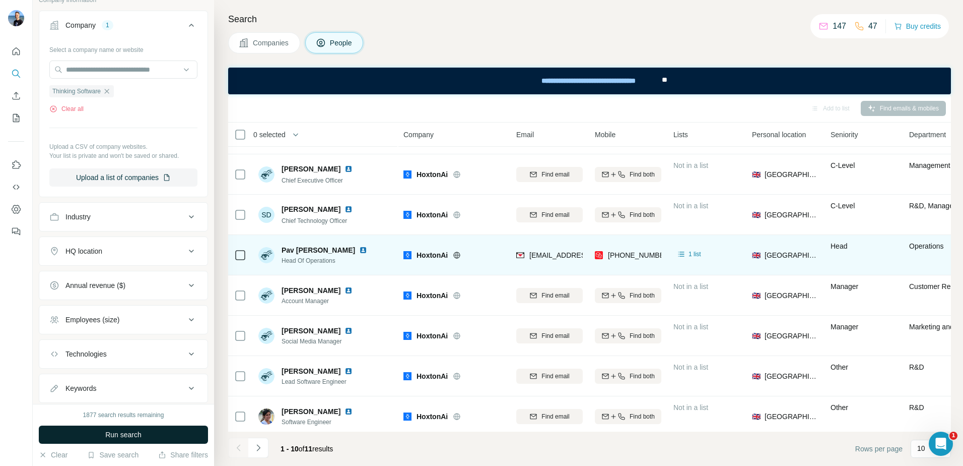
click at [134, 432] on span "Run search" at bounding box center [123, 434] width 36 height 10
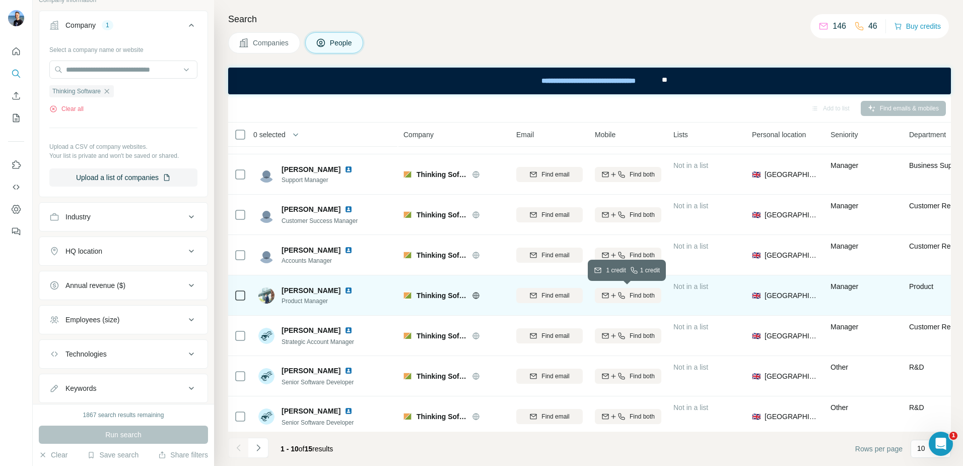
click at [624, 298] on icon "button" at bounding box center [622, 295] width 8 height 8
click at [345, 288] on img at bounding box center [349, 290] width 8 height 8
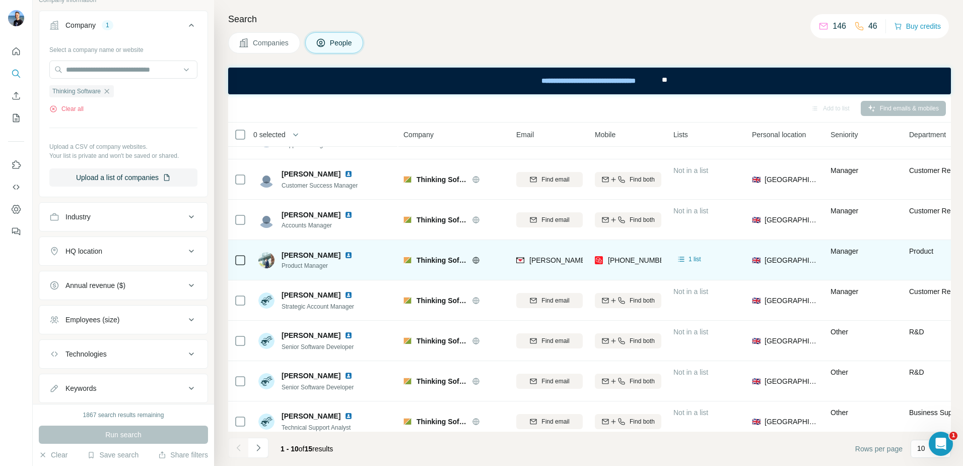
scroll to position [123, 0]
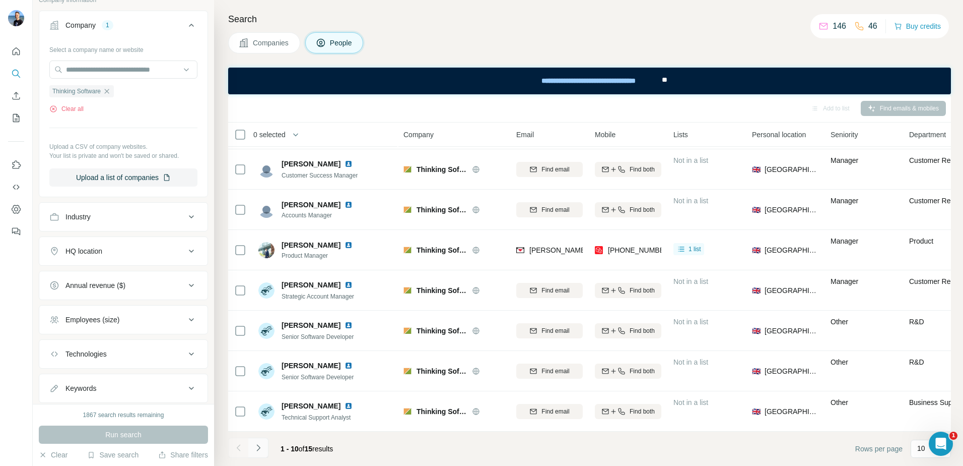
click at [259, 450] on icon "Navigate to next page" at bounding box center [258, 447] width 10 height 10
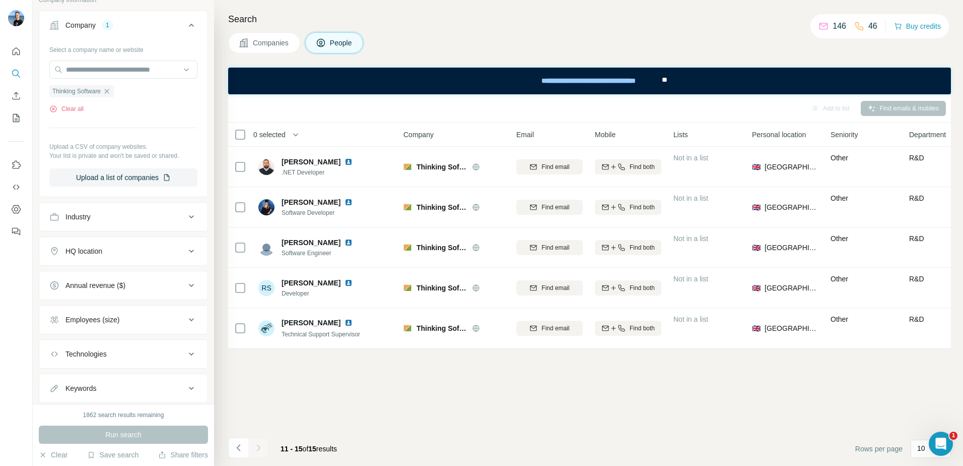
scroll to position [0, 0]
click at [240, 451] on icon "Navigate to previous page" at bounding box center [239, 447] width 10 height 10
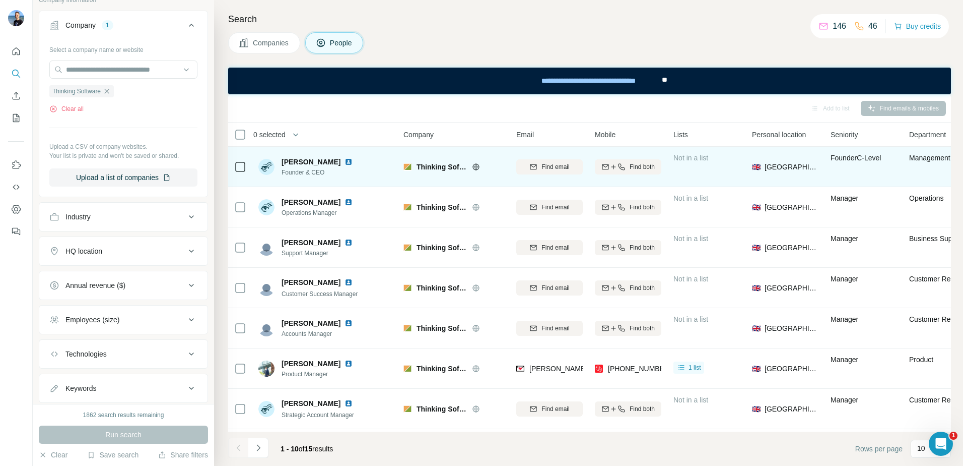
click at [345, 160] on img at bounding box center [349, 162] width 8 height 8
click at [645, 168] on span "Find both" at bounding box center [642, 166] width 25 height 9
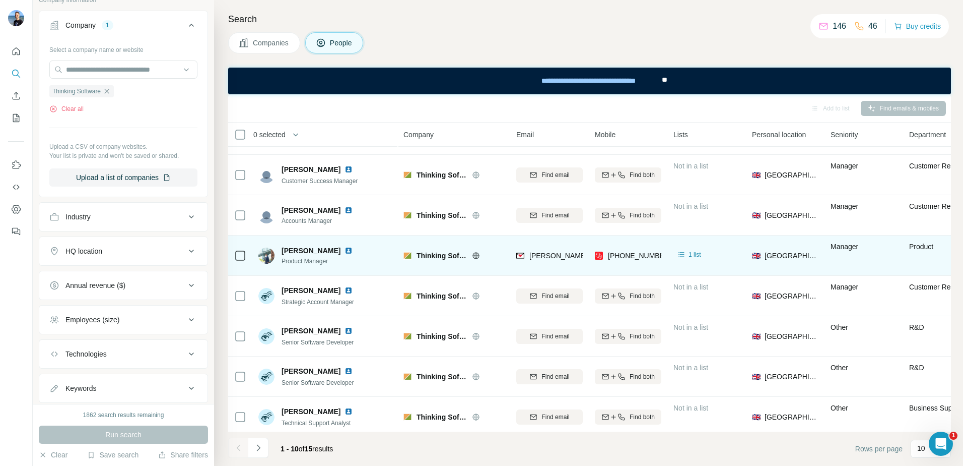
scroll to position [123, 0]
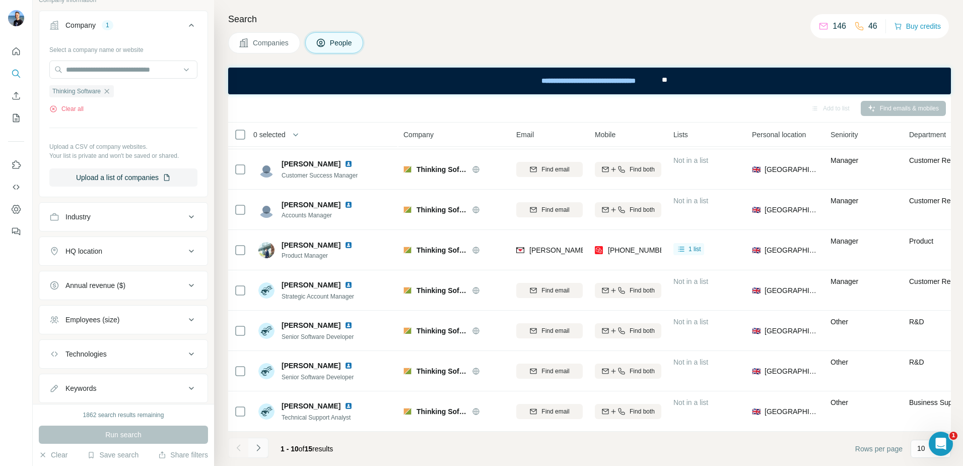
click at [256, 451] on icon "Navigate to next page" at bounding box center [258, 447] width 10 height 10
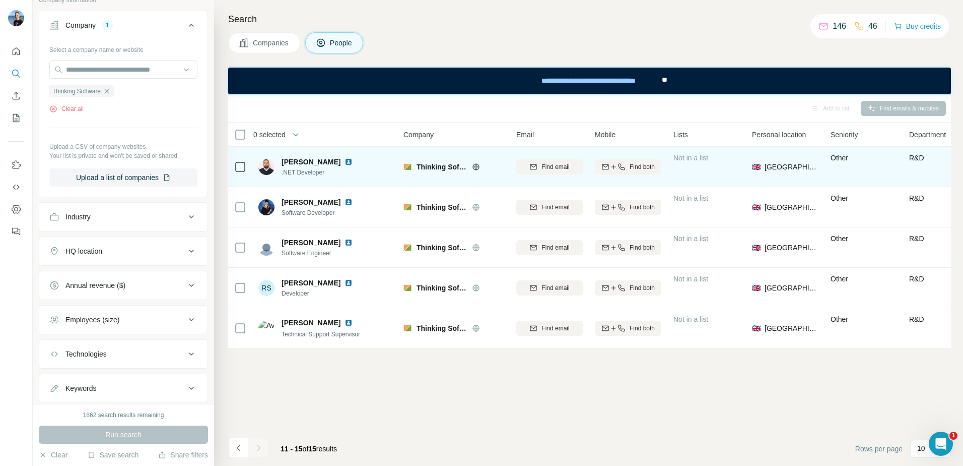
scroll to position [0, 0]
click at [110, 90] on icon "button" at bounding box center [107, 91] width 8 height 8
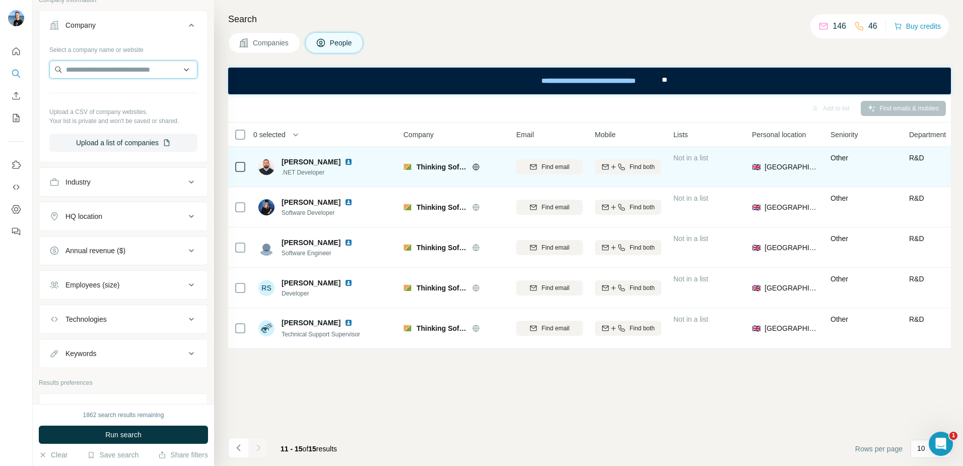
click at [95, 74] on input "text" at bounding box center [123, 69] width 148 height 18
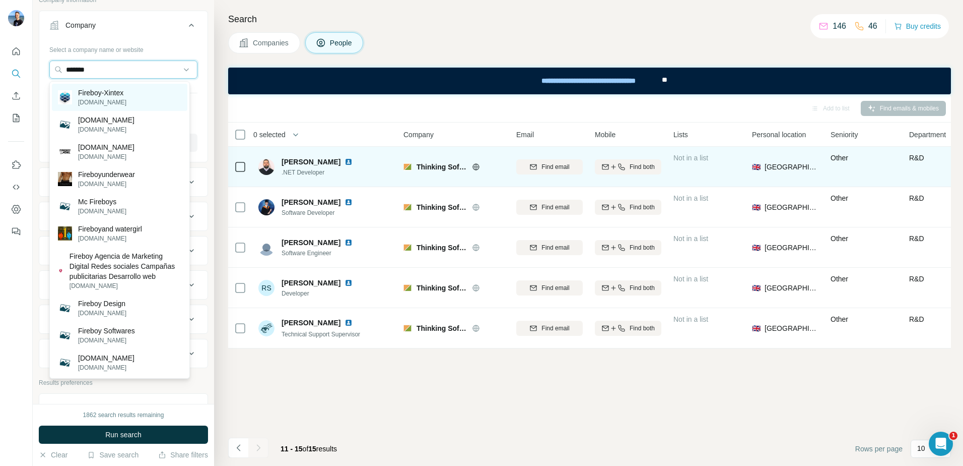
type input "*******"
click at [101, 96] on p "Fireboy-Xintex" at bounding box center [102, 93] width 48 height 10
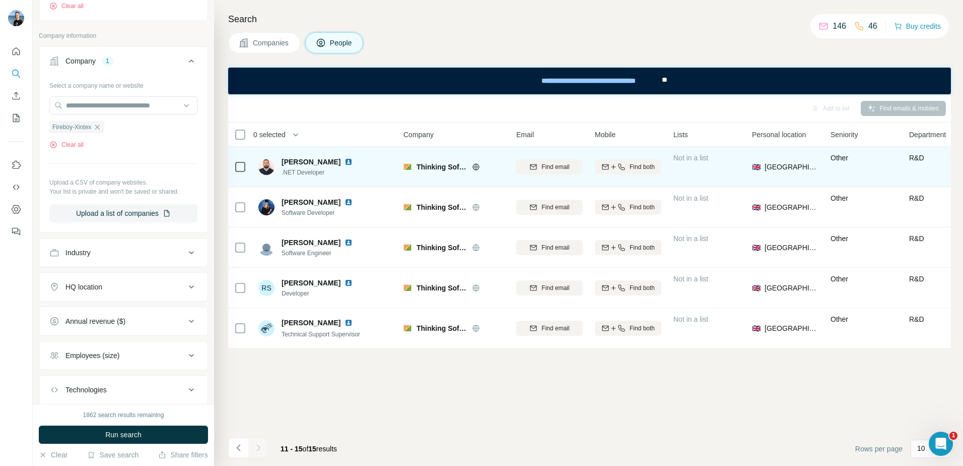
scroll to position [394, 0]
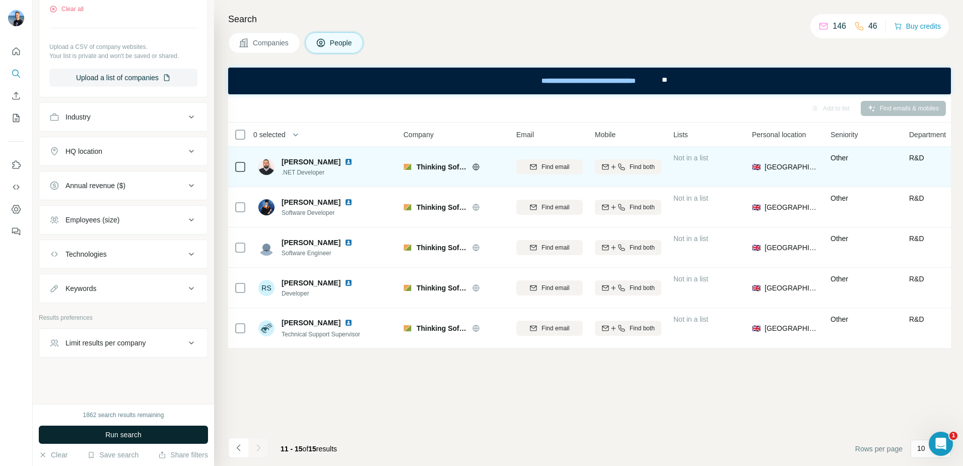
click at [143, 436] on button "Run search" at bounding box center [123, 434] width 169 height 18
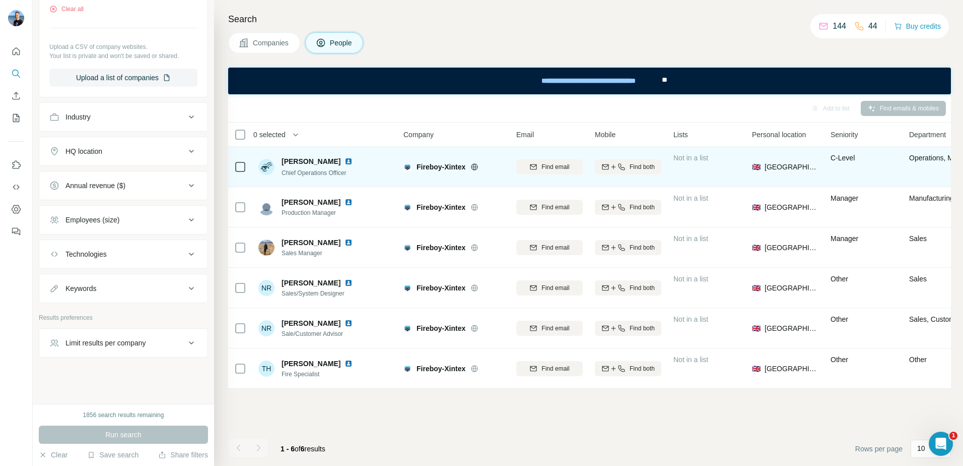
click at [345, 161] on img at bounding box center [349, 161] width 8 height 8
click at [626, 167] on div "Find both" at bounding box center [628, 166] width 67 height 9
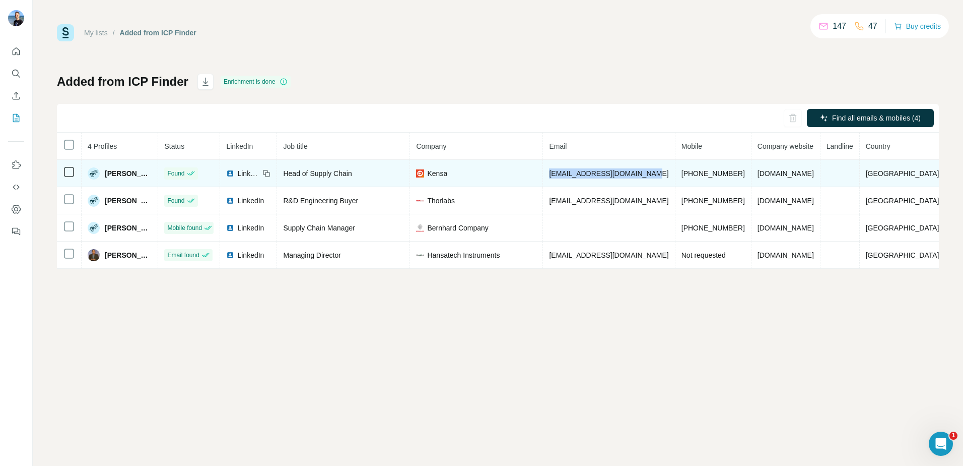
drag, startPoint x: 645, startPoint y: 173, endPoint x: 549, endPoint y: 173, distance: 95.7
click at [549, 173] on td "[EMAIL_ADDRESS][DOMAIN_NAME]" at bounding box center [609, 173] width 132 height 27
drag, startPoint x: 549, startPoint y: 173, endPoint x: 560, endPoint y: 174, distance: 11.1
copy span "rachael.collin@kensa.co.uk"
drag, startPoint x: 731, startPoint y: 171, endPoint x: 674, endPoint y: 171, distance: 57.4
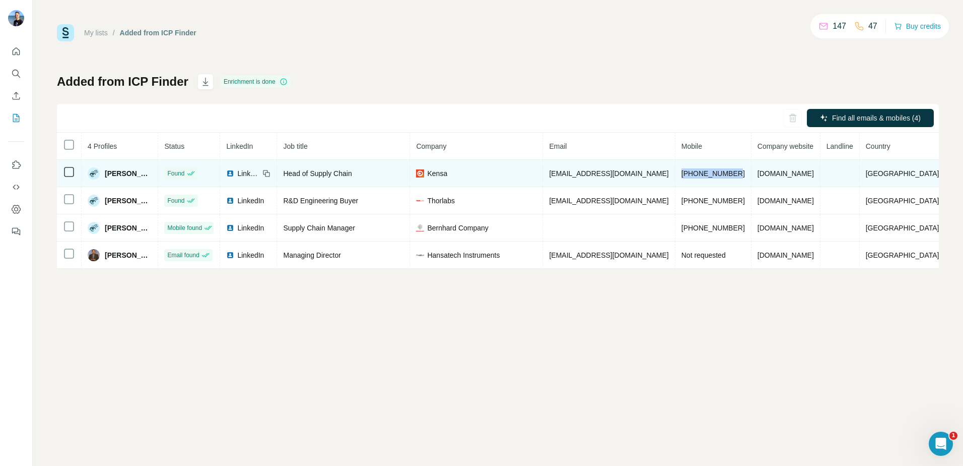
click at [676, 171] on td "[PHONE_NUMBER]" at bounding box center [714, 173] width 76 height 27
copy span "[PHONE_NUMBER]"
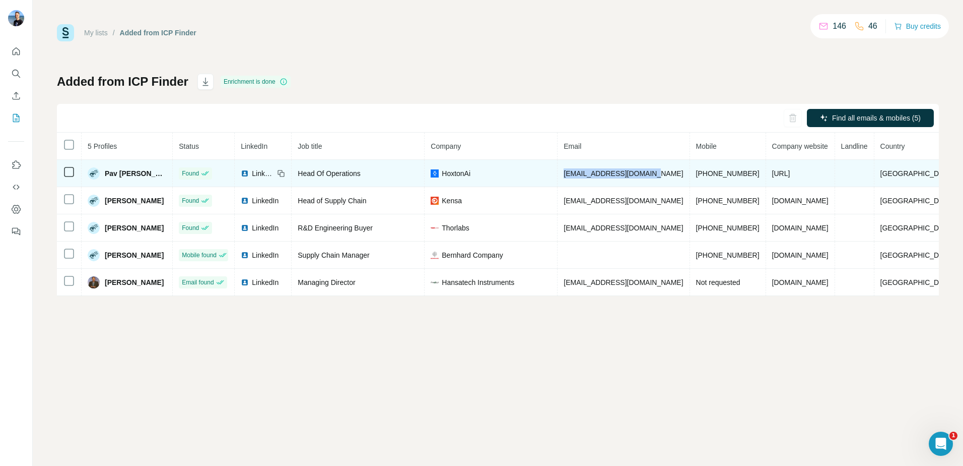
drag, startPoint x: 639, startPoint y: 171, endPoint x: 542, endPoint y: 171, distance: 97.8
click at [542, 171] on tr "Pav [PERSON_NAME] Found LinkedIn Head Of Operations HoxtonAi [EMAIL_ADDRESS][DO…" at bounding box center [508, 173] width 903 height 27
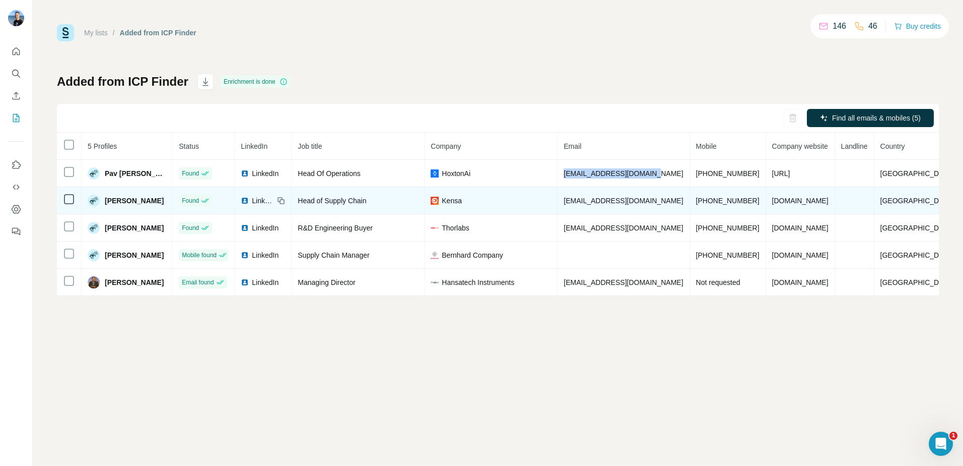
copy tr "[EMAIL_ADDRESS][DOMAIN_NAME]"
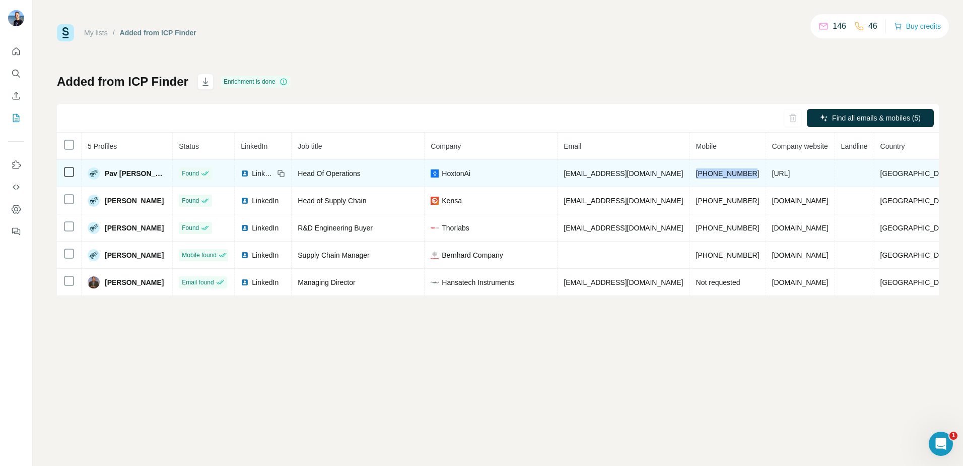
drag, startPoint x: 730, startPoint y: 170, endPoint x: 673, endPoint y: 171, distance: 56.9
click at [690, 171] on td "[PHONE_NUMBER]" at bounding box center [728, 173] width 76 height 27
copy span "[PHONE_NUMBER]"
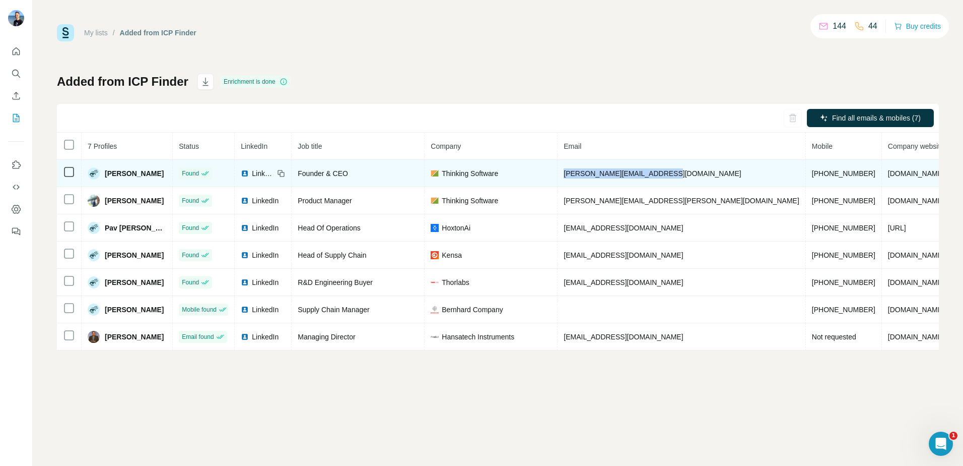
drag, startPoint x: 660, startPoint y: 171, endPoint x: 547, endPoint y: 175, distance: 112.9
click at [558, 175] on td "[PERSON_NAME][EMAIL_ADDRESS][DOMAIN_NAME]" at bounding box center [682, 173] width 248 height 27
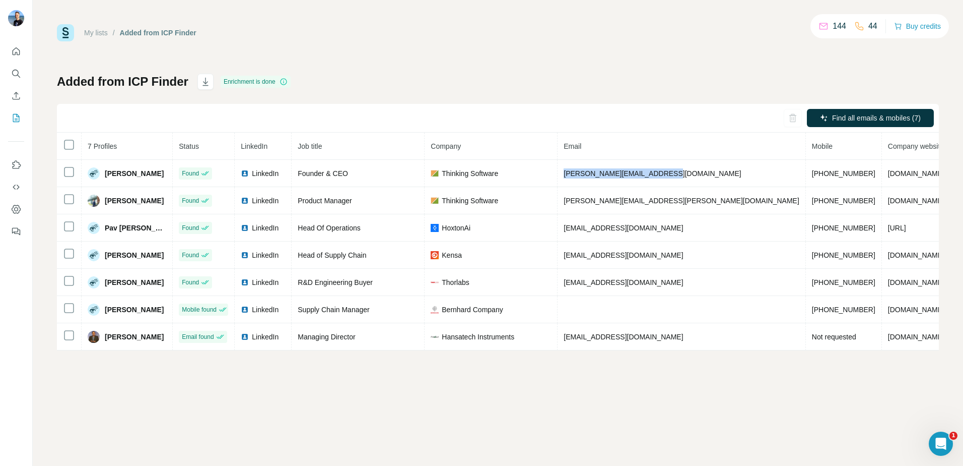
copy span "[PERSON_NAME][EMAIL_ADDRESS][DOMAIN_NAME]"
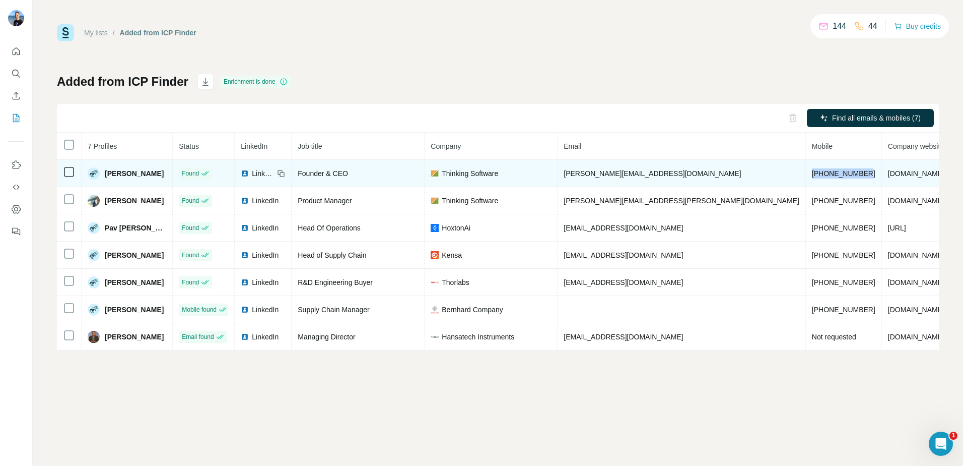
drag, startPoint x: 745, startPoint y: 172, endPoint x: 688, endPoint y: 174, distance: 56.5
click at [806, 174] on td "[PHONE_NUMBER]" at bounding box center [844, 173] width 76 height 27
copy span "[PHONE_NUMBER]"
